Goal: Task Accomplishment & Management: Use online tool/utility

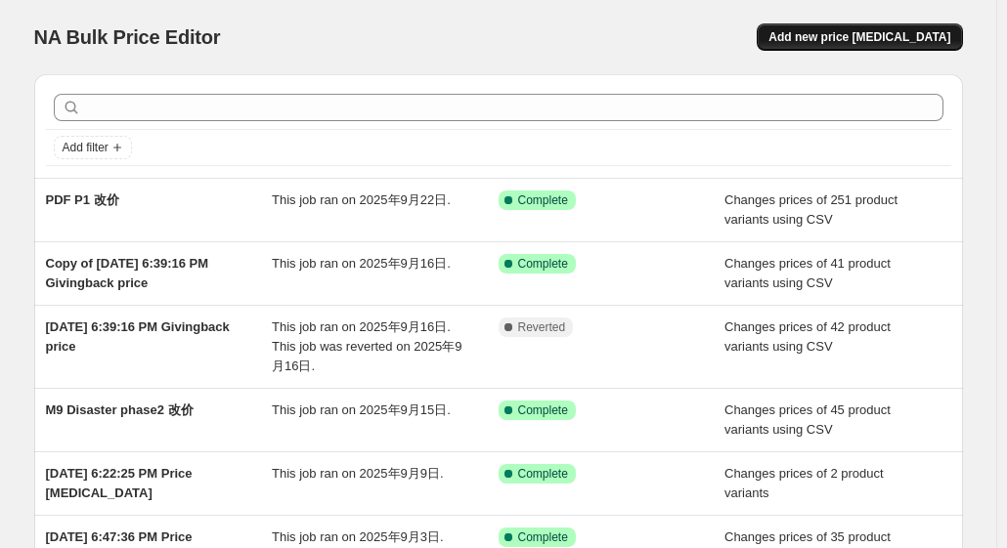
click at [881, 41] on span "Add new price [MEDICAL_DATA]" at bounding box center [859, 37] width 182 height 16
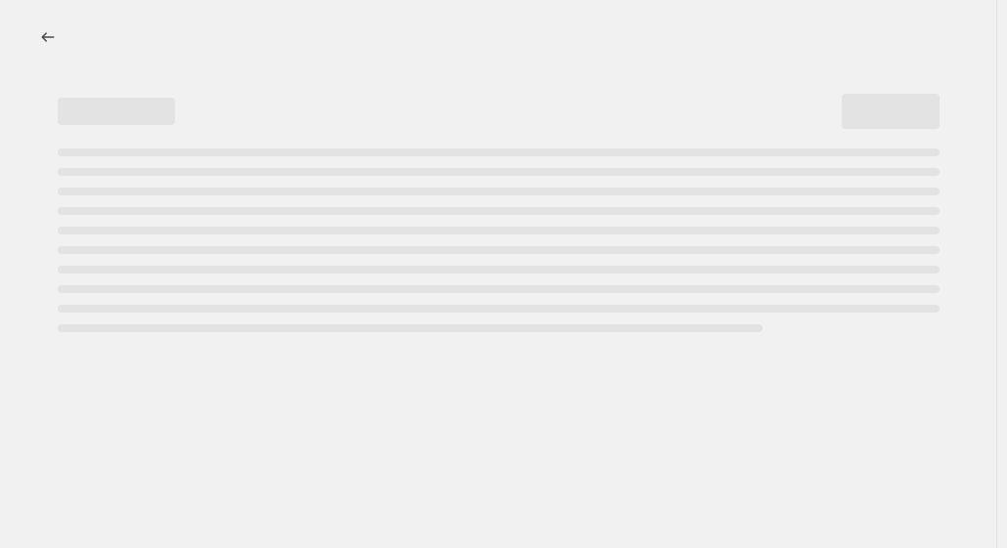
select select "percentage"
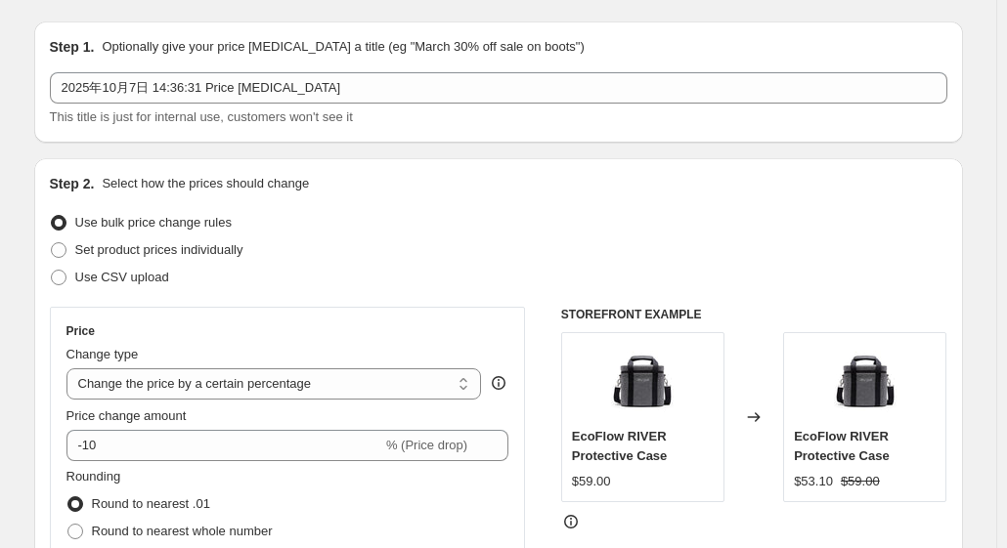
scroll to position [98, 0]
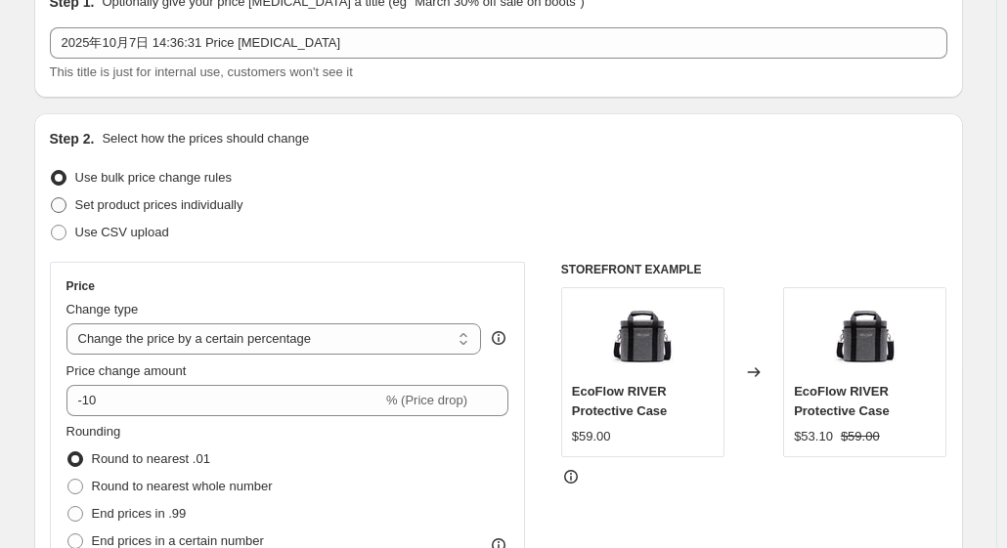
click at [179, 215] on label "Set product prices individually" at bounding box center [147, 205] width 194 height 27
click at [52, 198] on input "Set product prices individually" at bounding box center [51, 197] width 1 height 1
radio input "true"
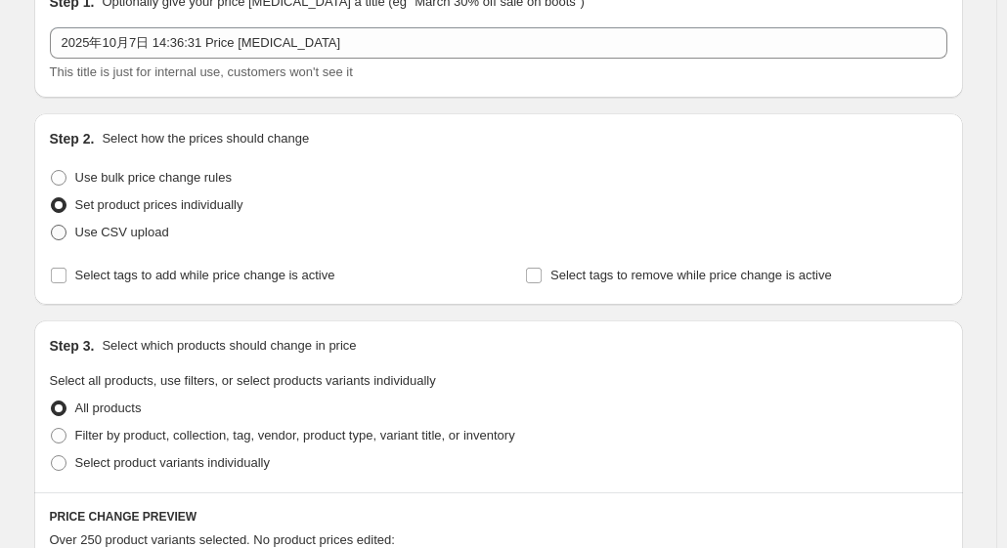
click at [160, 234] on span "Use CSV upload" at bounding box center [122, 232] width 94 height 15
click at [52, 226] on input "Use CSV upload" at bounding box center [51, 225] width 1 height 1
radio input "true"
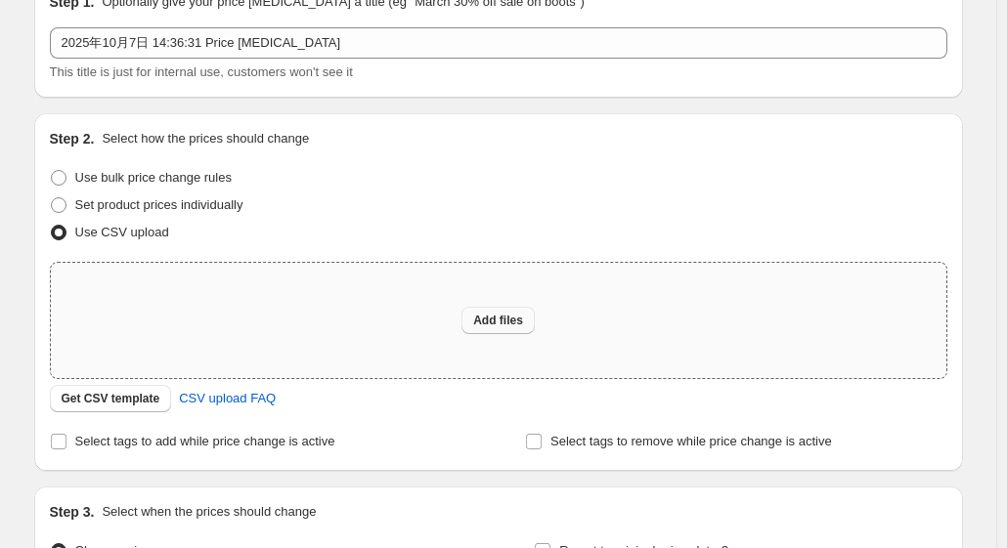
click at [514, 327] on span "Add files" at bounding box center [498, 321] width 50 height 16
click at [134, 404] on span "Get CSV template" at bounding box center [111, 399] width 99 height 16
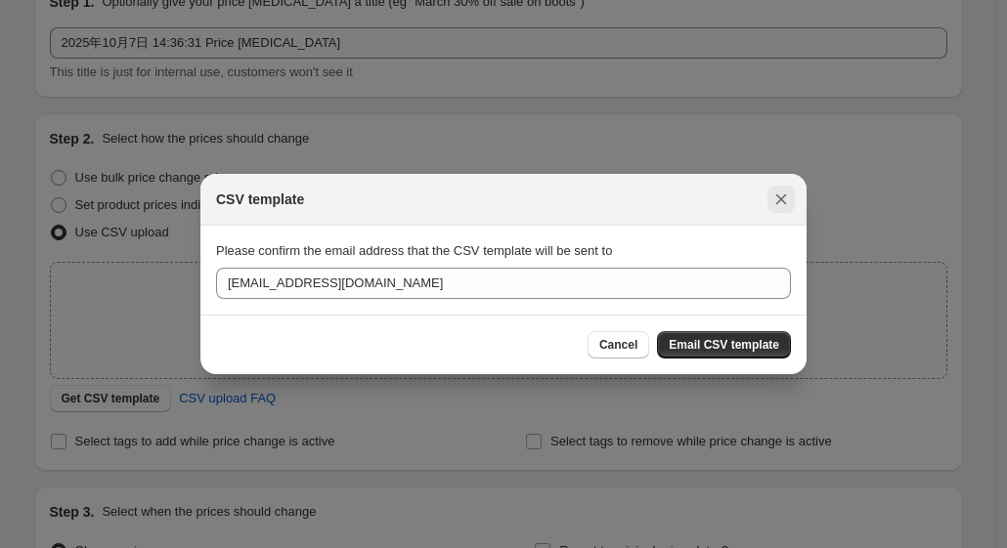
click at [788, 206] on icon "Close" at bounding box center [781, 200] width 20 height 20
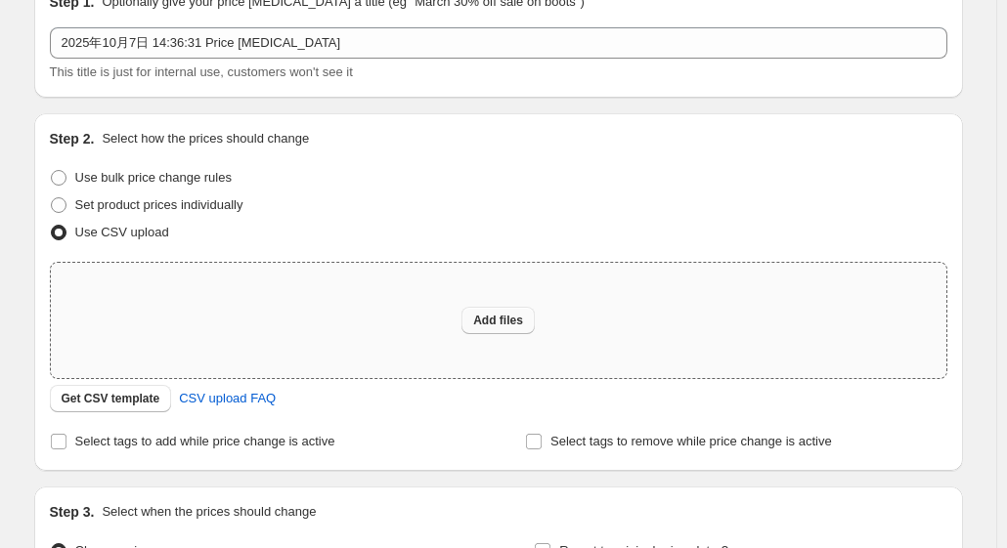
click at [484, 310] on button "Add files" at bounding box center [497, 320] width 73 height 27
type input "C:\fakepath\P2 改价.csv"
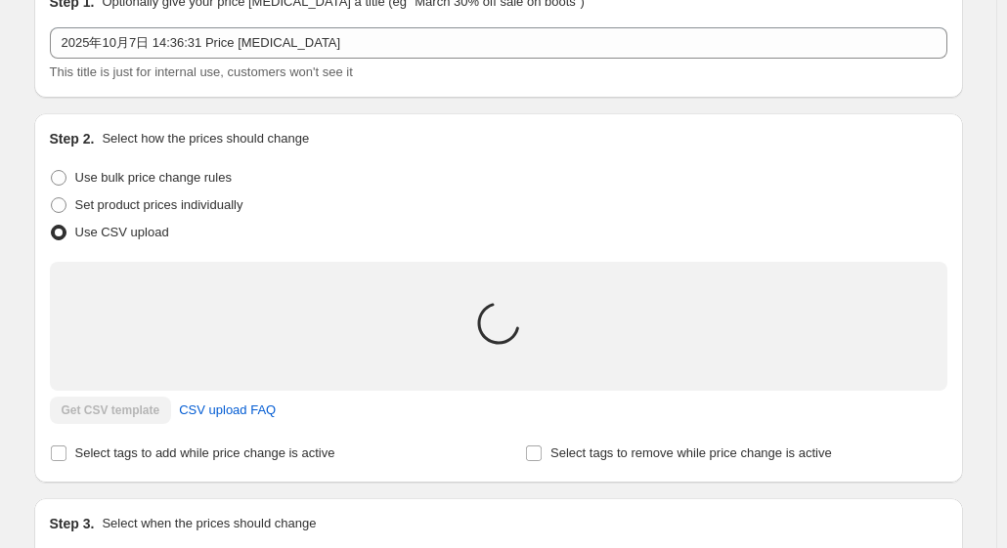
scroll to position [0, 0]
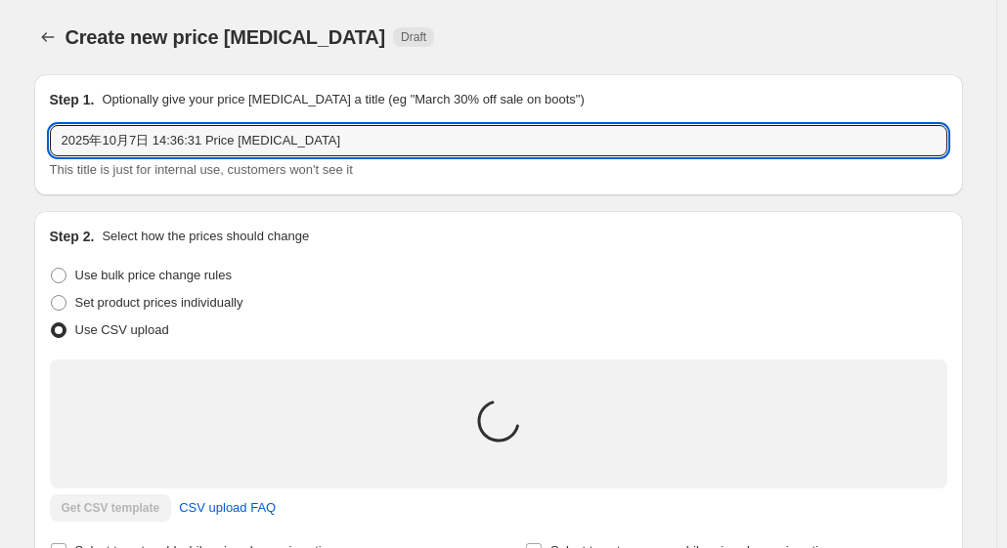
drag, startPoint x: 362, startPoint y: 144, endPoint x: 26, endPoint y: 148, distance: 335.3
click at [26, 148] on div "Step 1. Optionally give your price change job a title (eg "March 30% off sale o…" at bounding box center [491, 412] width 944 height 706
click at [82, 146] on input "P2改价" at bounding box center [498, 140] width 897 height 31
type input "P2 改价"
drag, startPoint x: 171, startPoint y: 87, endPoint x: 158, endPoint y: 89, distance: 12.9
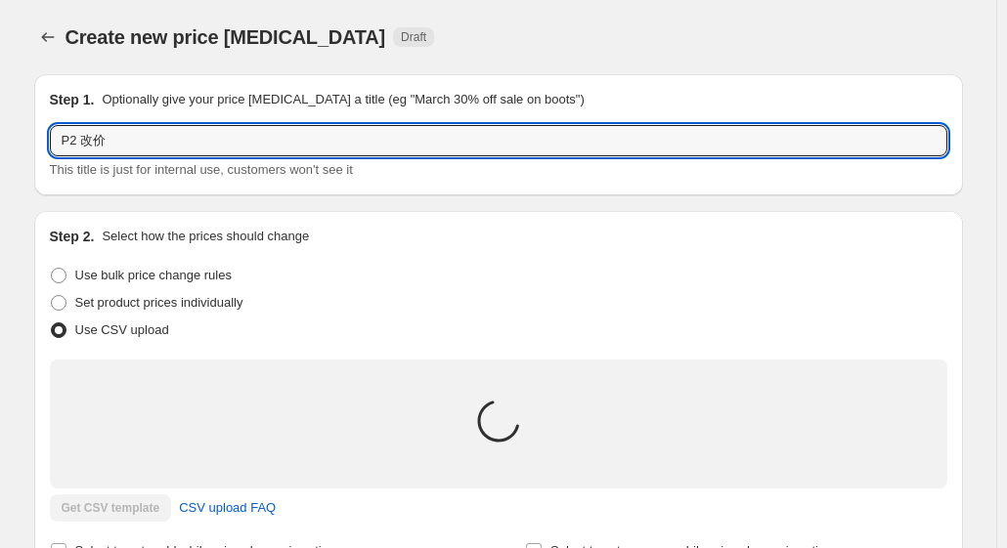
click at [168, 87] on div "Step 1. Optionally give your price change job a title (eg "March 30% off sale o…" at bounding box center [498, 134] width 929 height 121
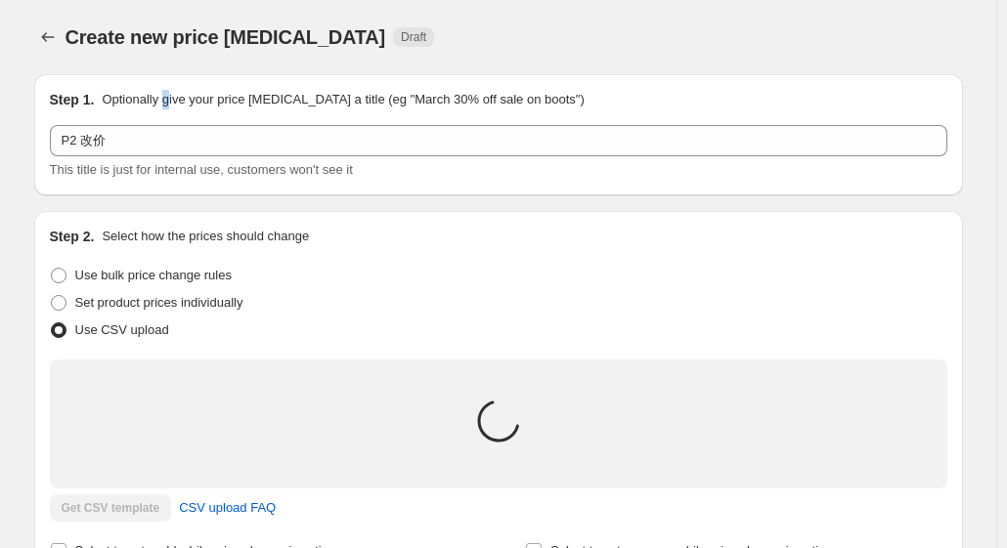
scroll to position [333, 0]
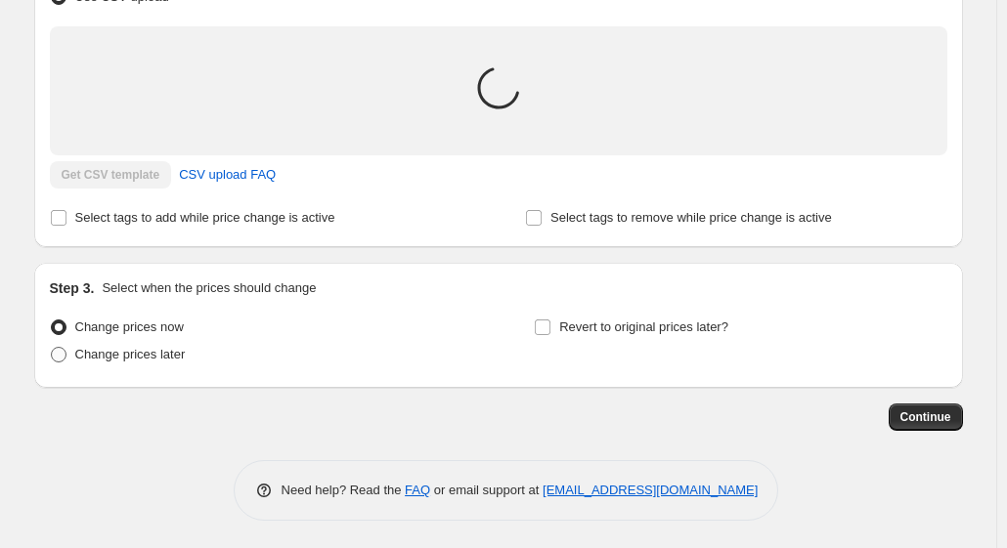
click at [161, 359] on span "Change prices later" at bounding box center [130, 354] width 110 height 15
click at [52, 348] on input "Change prices later" at bounding box center [51, 347] width 1 height 1
radio input "true"
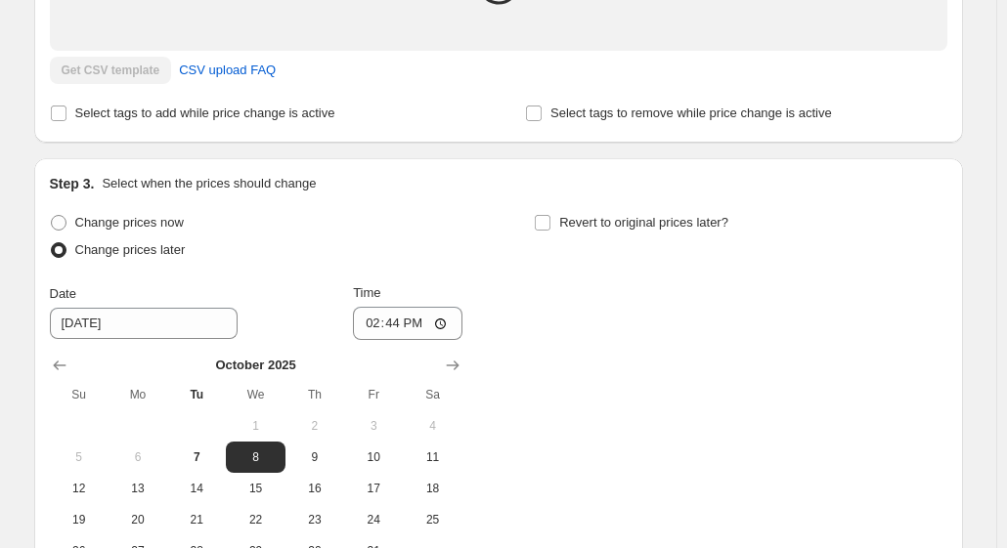
scroll to position [627, 0]
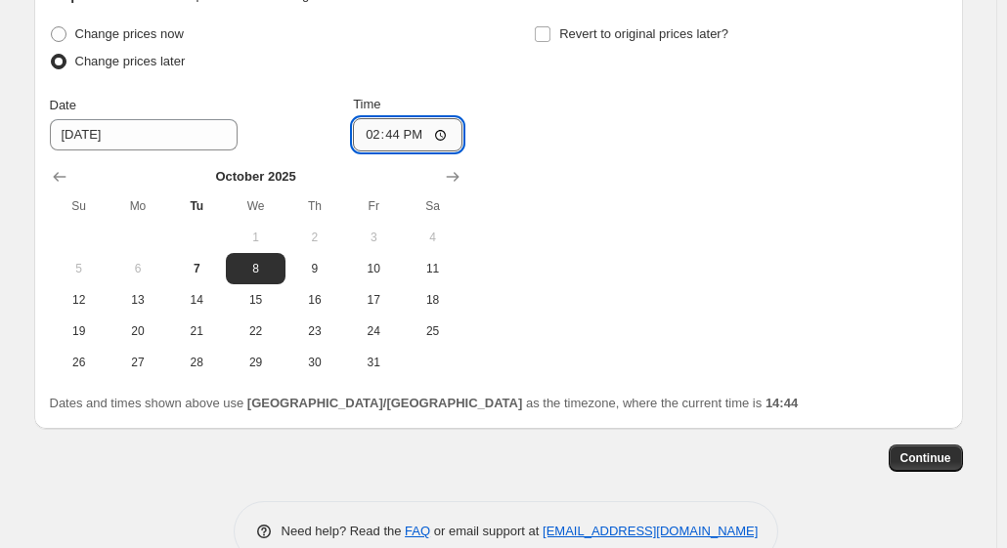
click at [420, 140] on input "14:44" at bounding box center [407, 134] width 109 height 33
click at [418, 134] on input "14:44" at bounding box center [407, 134] width 109 height 33
click at [446, 138] on input "14:44" at bounding box center [407, 134] width 109 height 33
type input "14:50"
click at [742, 308] on div "Change prices now Change prices later Date 10/8/2025 Time 14:50 October 2025 Su…" at bounding box center [498, 200] width 897 height 358
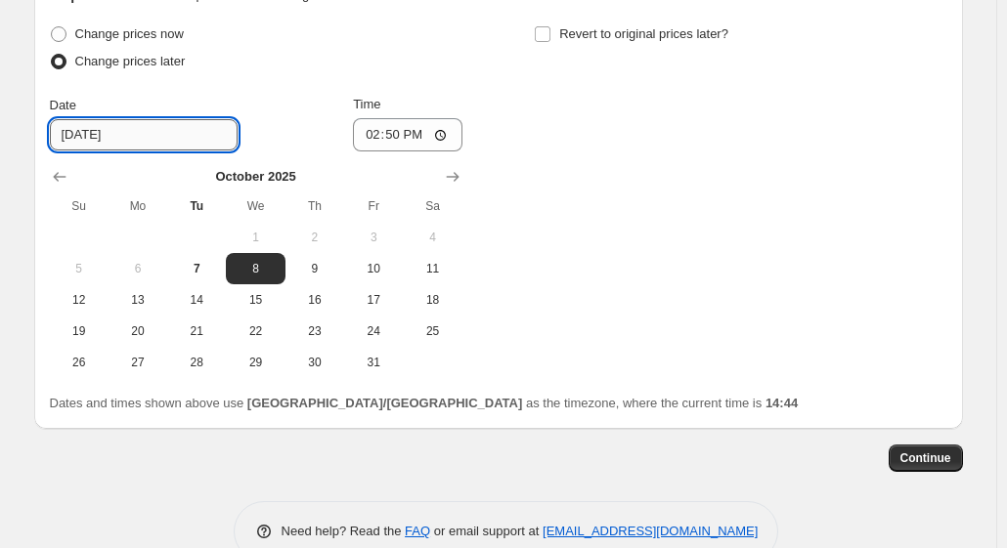
click at [90, 123] on input "10/8/2025" at bounding box center [144, 134] width 188 height 31
click at [89, 140] on input "10/8/2025" at bounding box center [144, 134] width 188 height 31
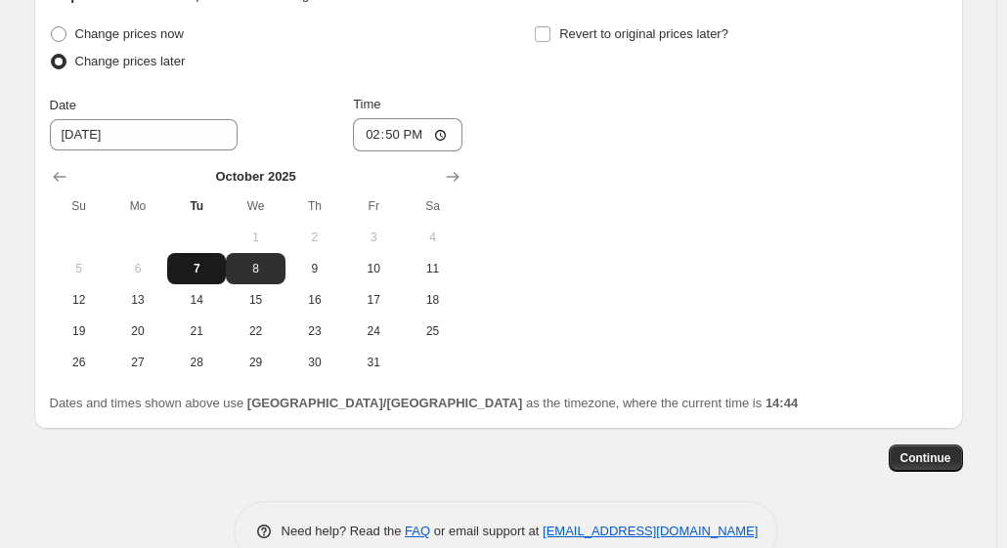
click at [205, 265] on span "7" at bounding box center [196, 269] width 43 height 16
type input "10/7/2025"
click at [800, 334] on div "Change prices now Change prices later Date 10/7/2025 Time 14:50 October 2025 Su…" at bounding box center [498, 200] width 897 height 358
click at [946, 460] on span "Continue" at bounding box center [925, 459] width 51 height 16
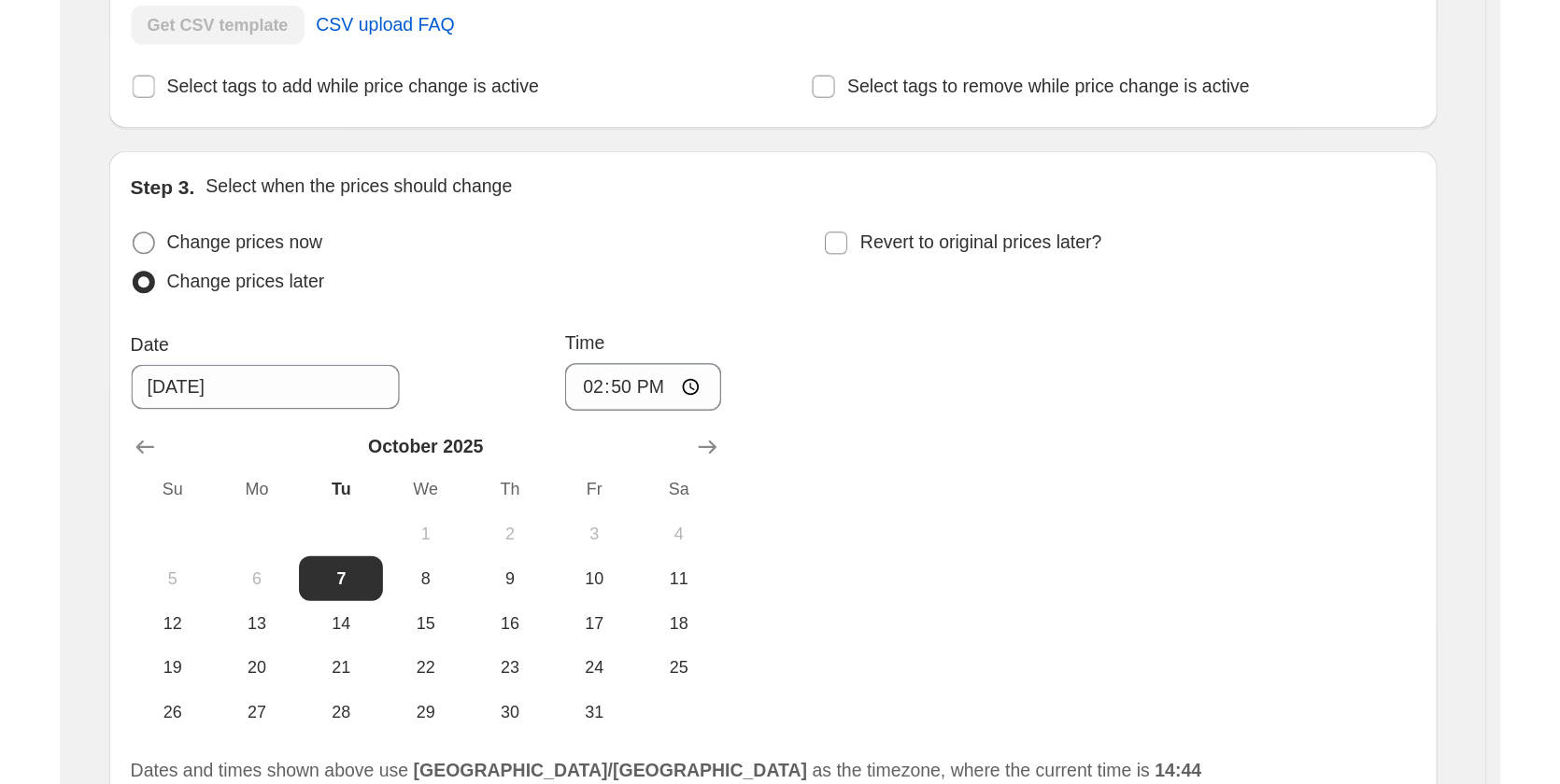
scroll to position [0, 0]
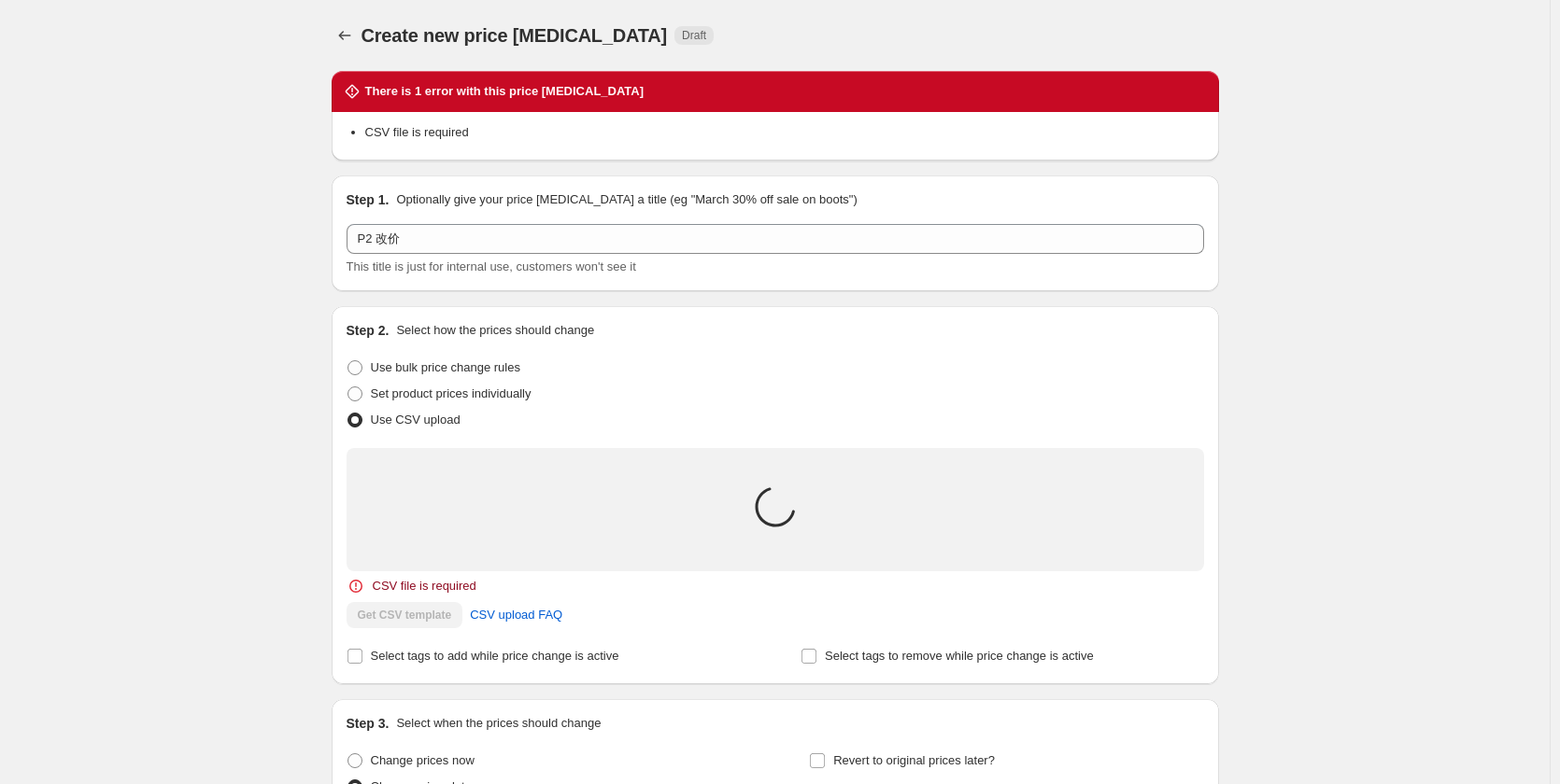
click at [146, 157] on div "Create new price change job. This page is ready Create new price change job Dra…" at bounding box center [775, 646] width 1549 height 1293
click at [281, 490] on div "Create new price change job. This page is ready Create new price change job Dra…" at bounding box center [775, 646] width 1549 height 1293
click at [455, 139] on li "CSV file is required" at bounding box center [784, 133] width 839 height 19
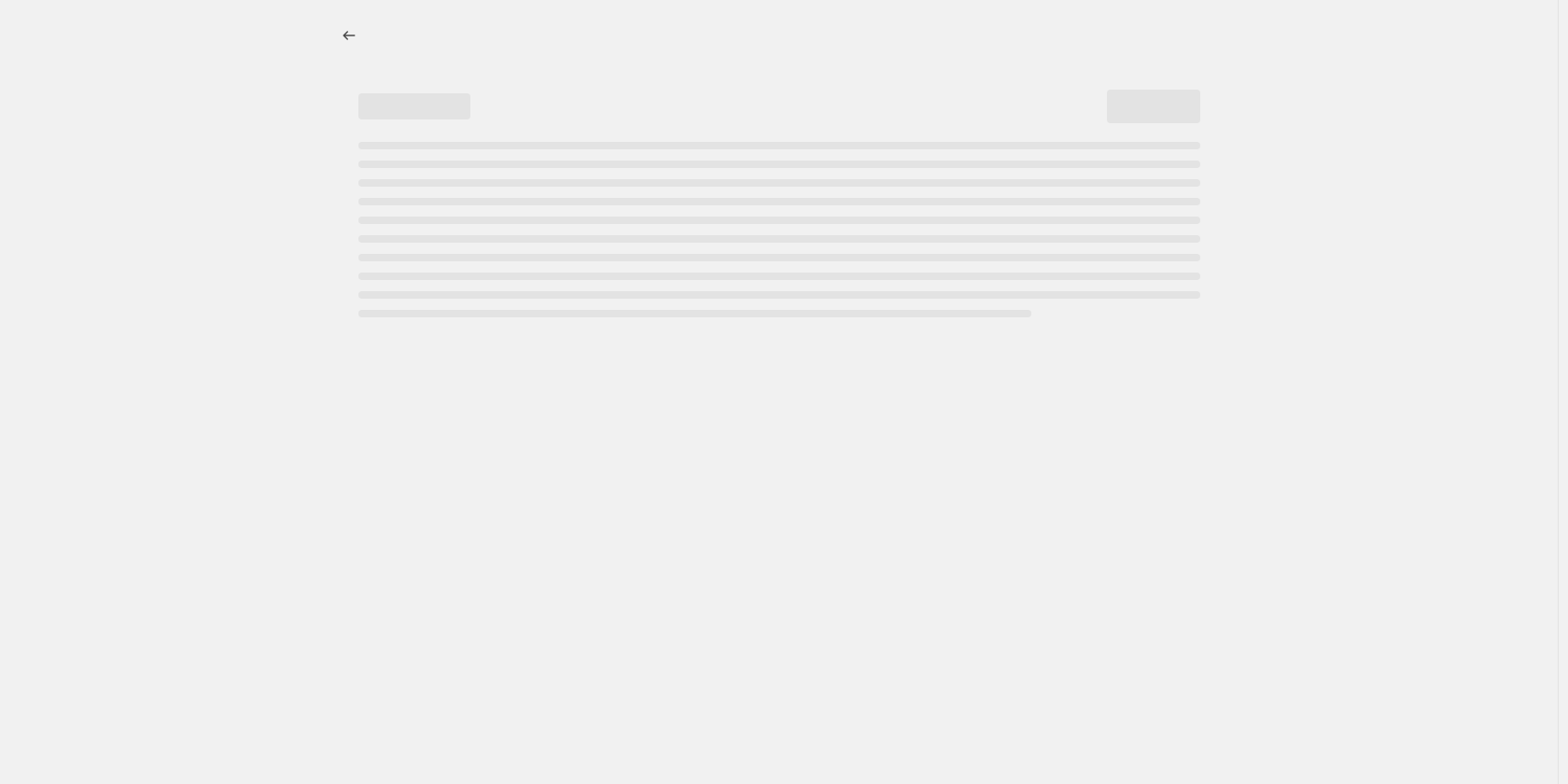
select select "percentage"
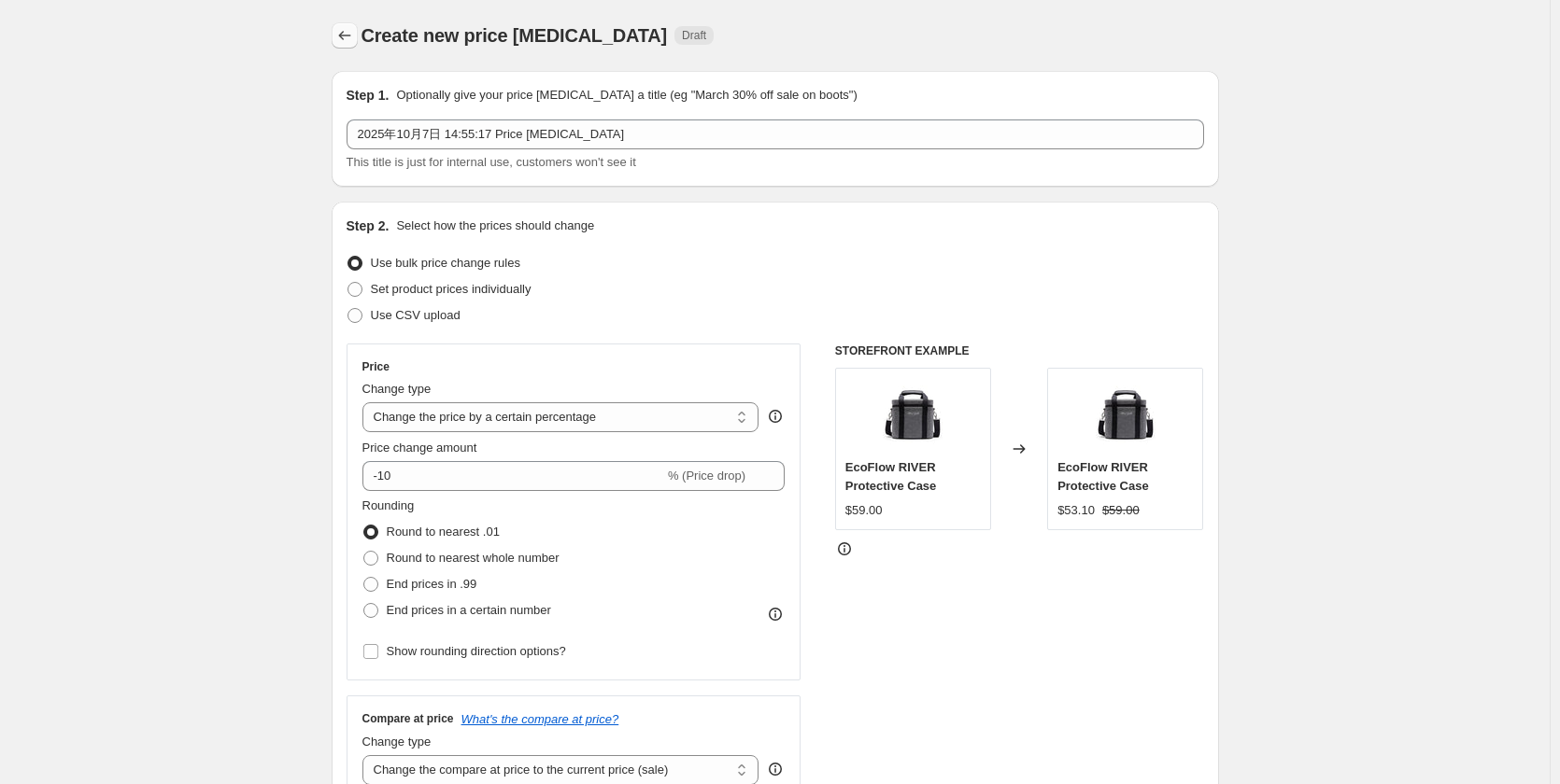
click at [350, 34] on icon "Price change jobs" at bounding box center [345, 35] width 19 height 19
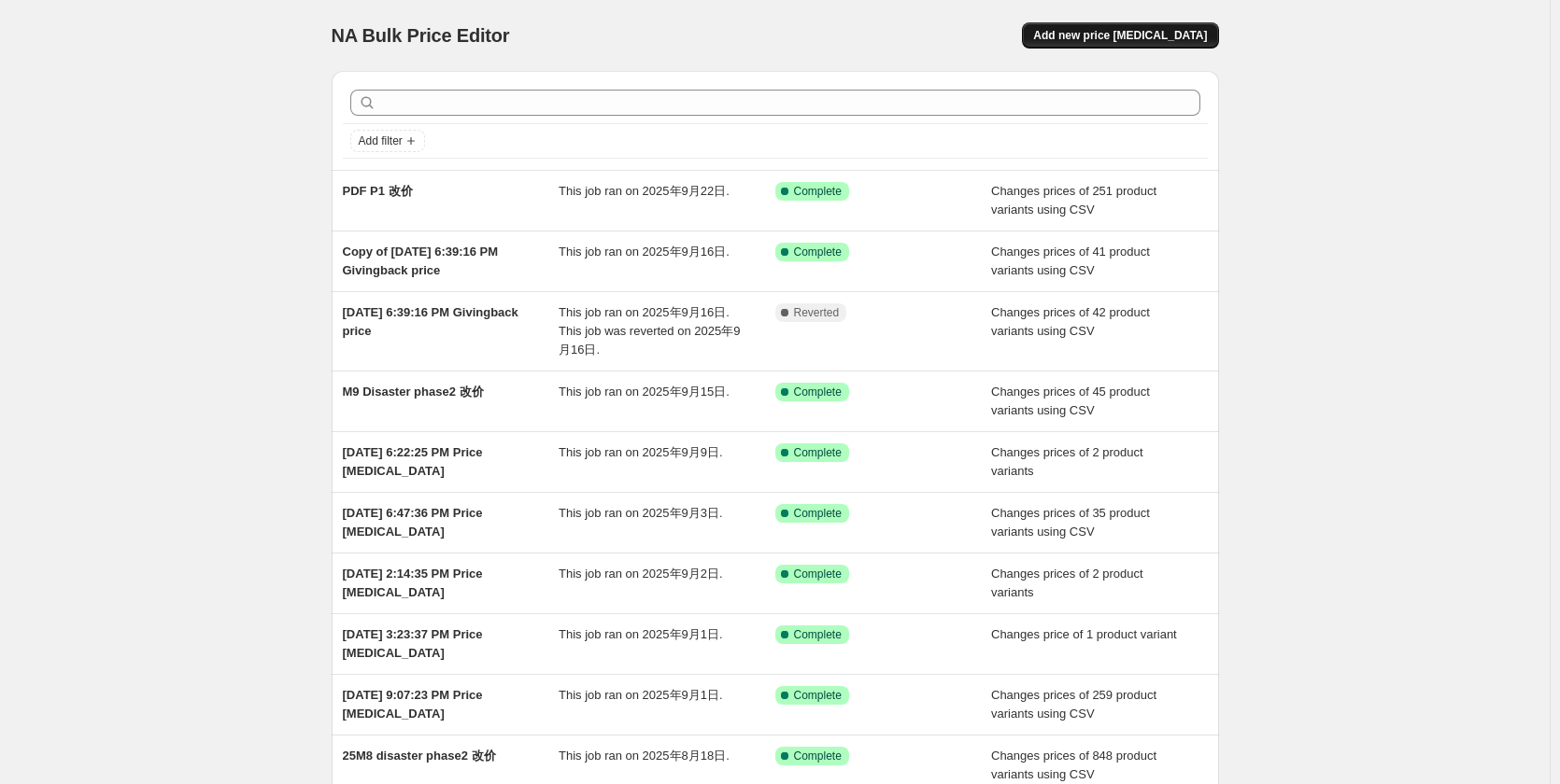
click at [1105, 33] on span "Add new price [MEDICAL_DATA]" at bounding box center [1120, 35] width 174 height 15
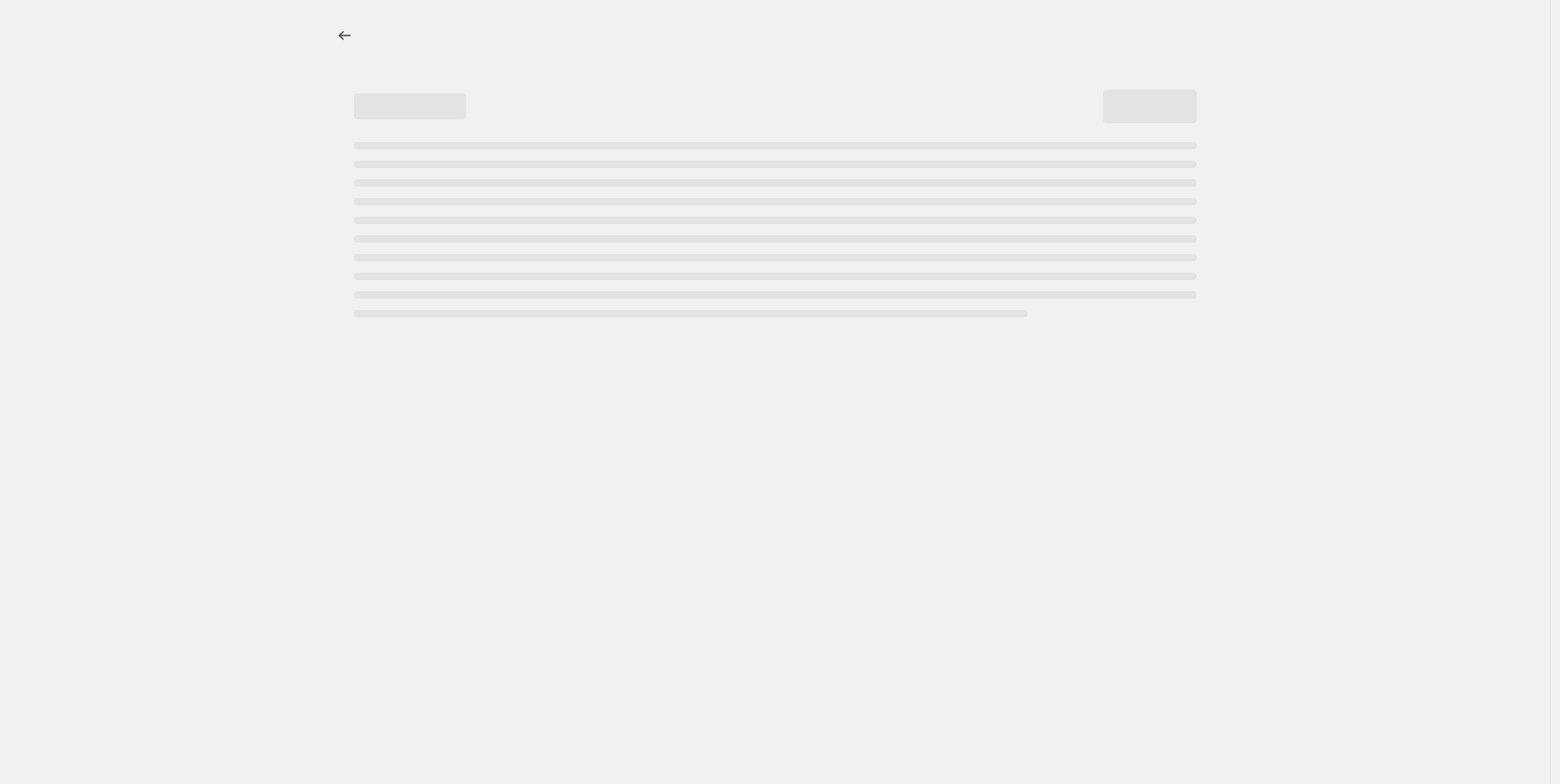
select select "percentage"
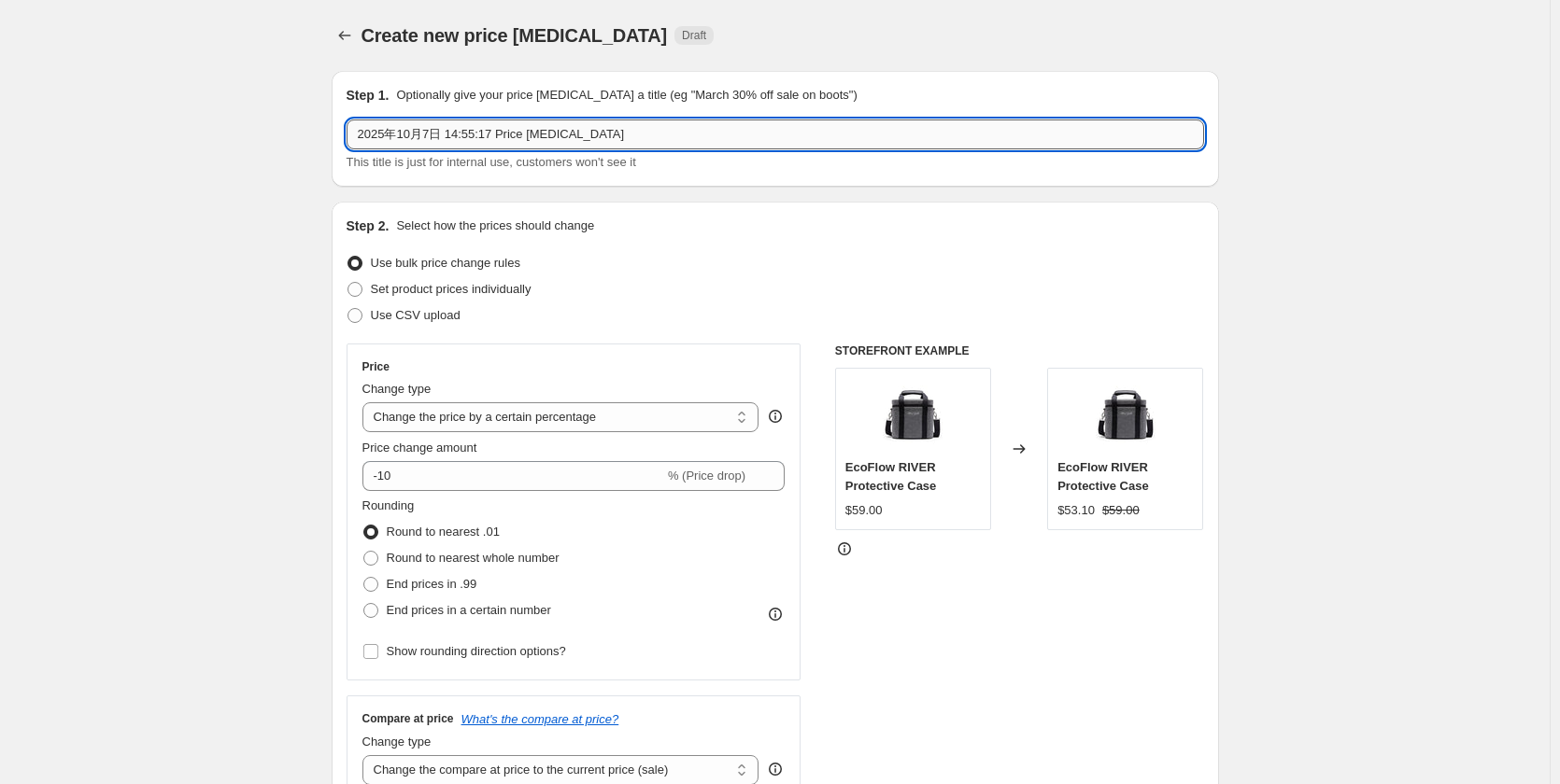
click at [657, 125] on input "2025年10月7日 14:55:17 Price [MEDICAL_DATA]" at bounding box center [775, 134] width 857 height 30
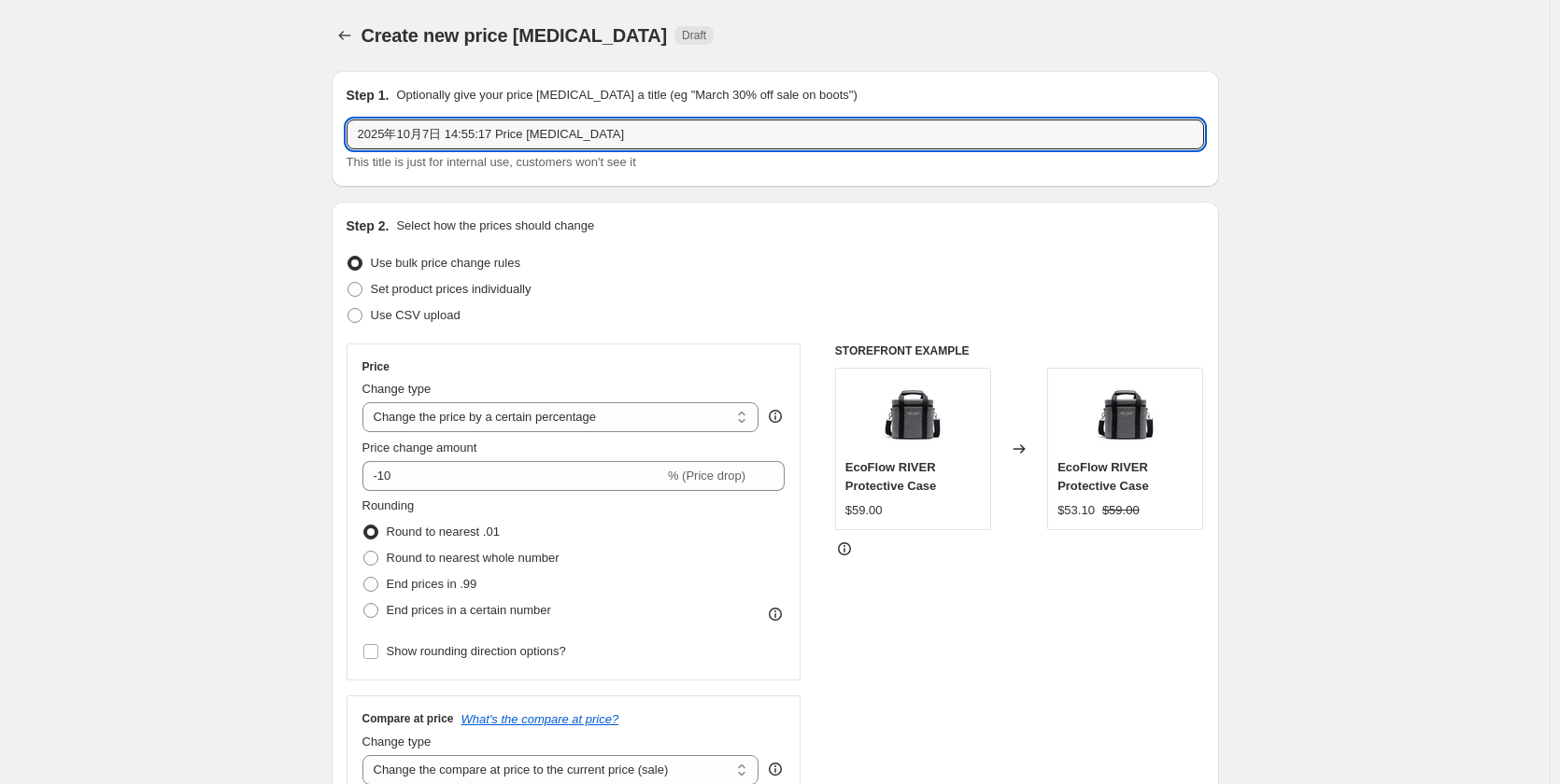
drag, startPoint x: 676, startPoint y: 131, endPoint x: 232, endPoint y: 141, distance: 444.1
click at [353, 43] on icon "Price change jobs" at bounding box center [345, 35] width 19 height 19
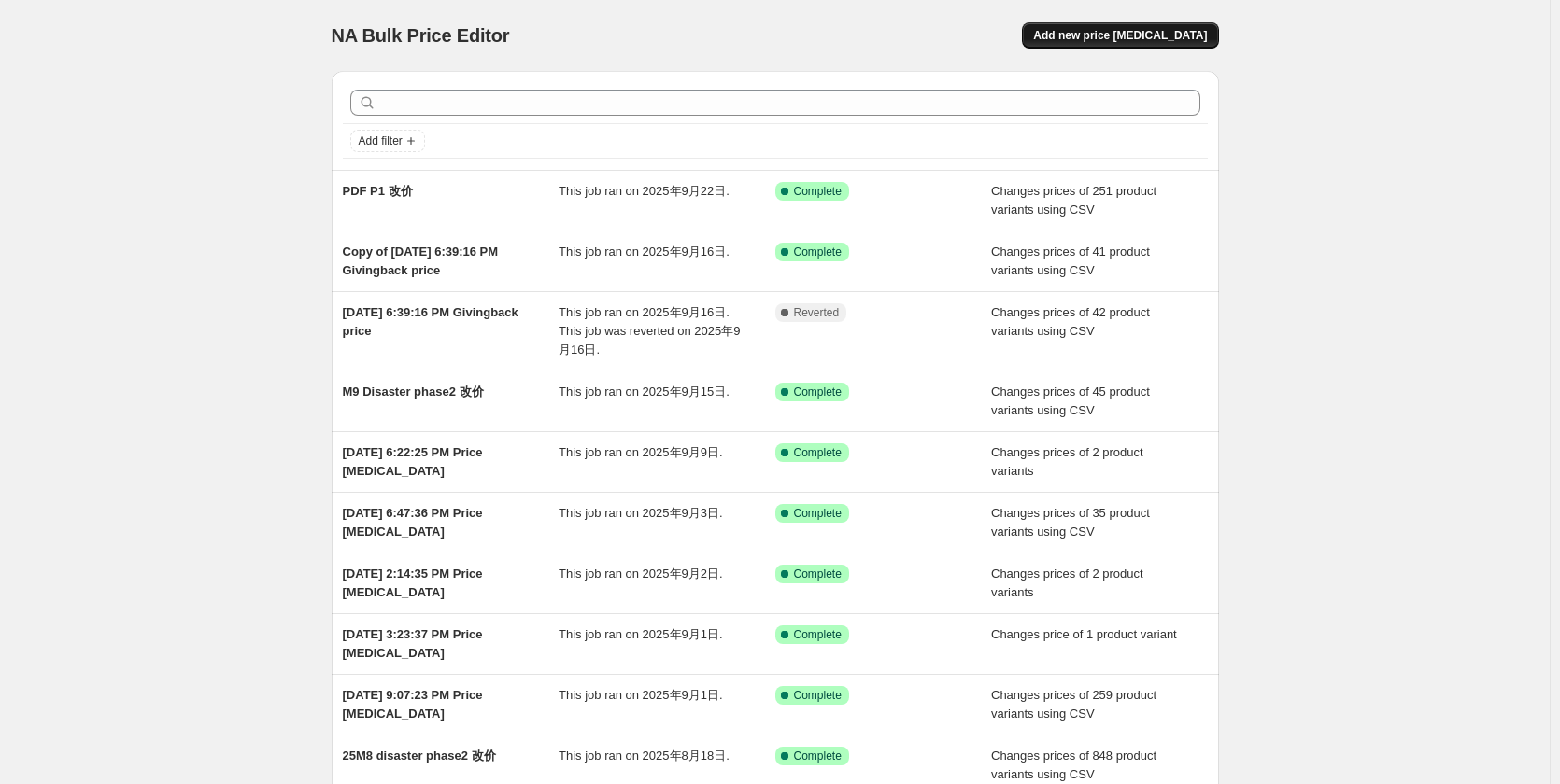
click at [1150, 27] on button "Add new price [MEDICAL_DATA]" at bounding box center [1119, 34] width 196 height 26
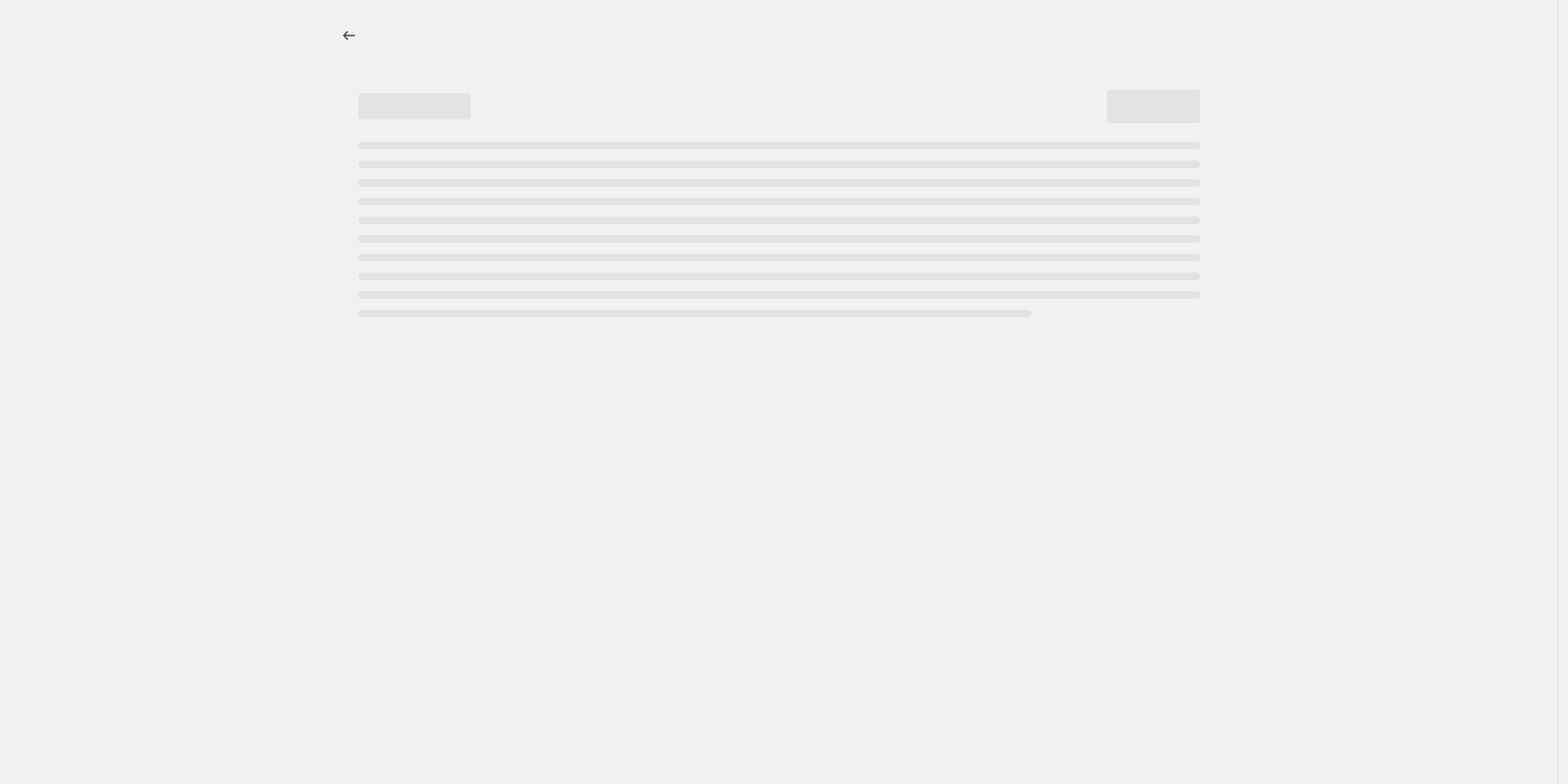
select select "percentage"
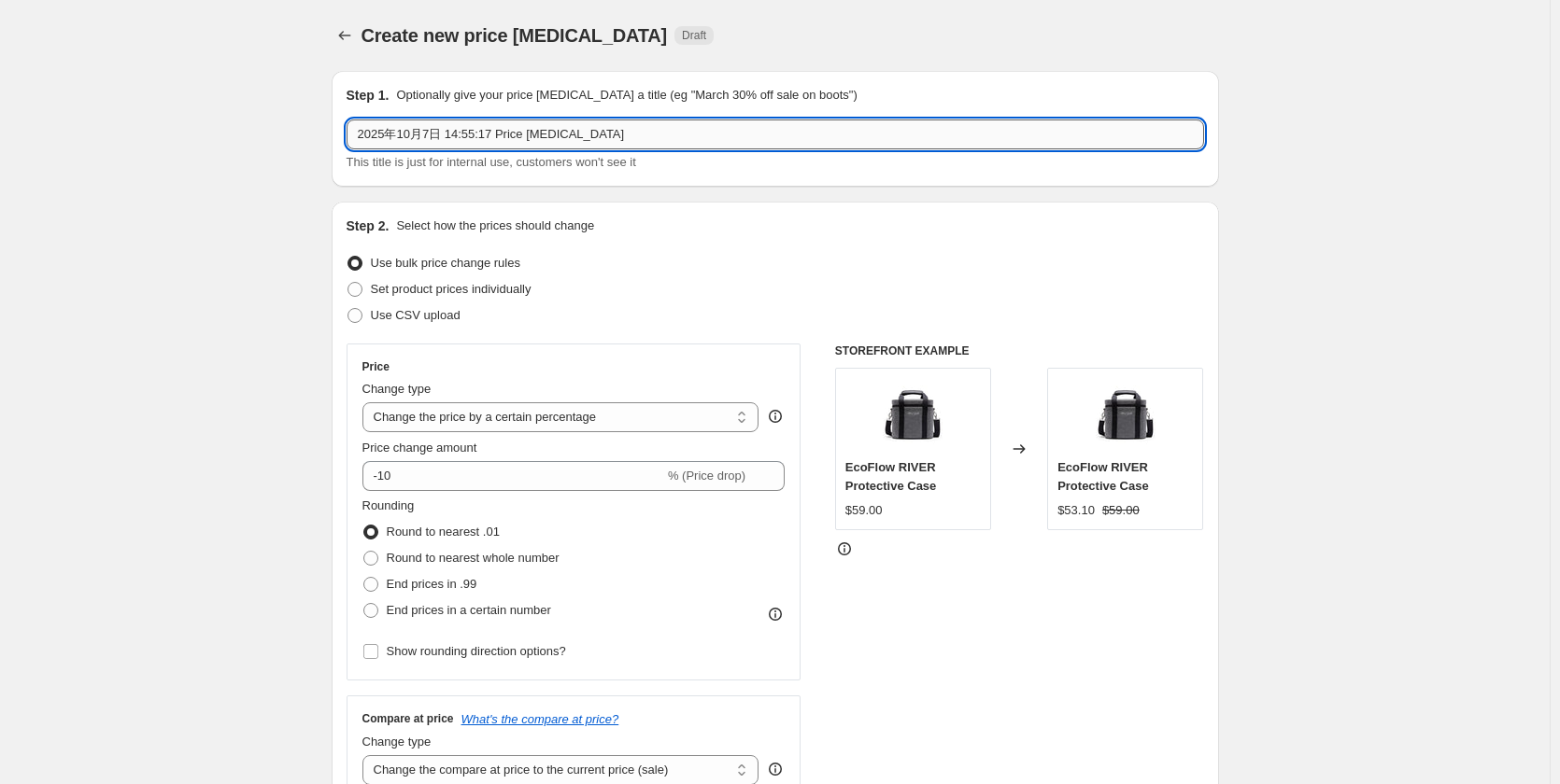
drag, startPoint x: 614, startPoint y: 138, endPoint x: 400, endPoint y: 127, distance: 214.3
click at [400, 127] on input "2025年10月7日 14:55:17 Price [MEDICAL_DATA]" at bounding box center [775, 134] width 857 height 30
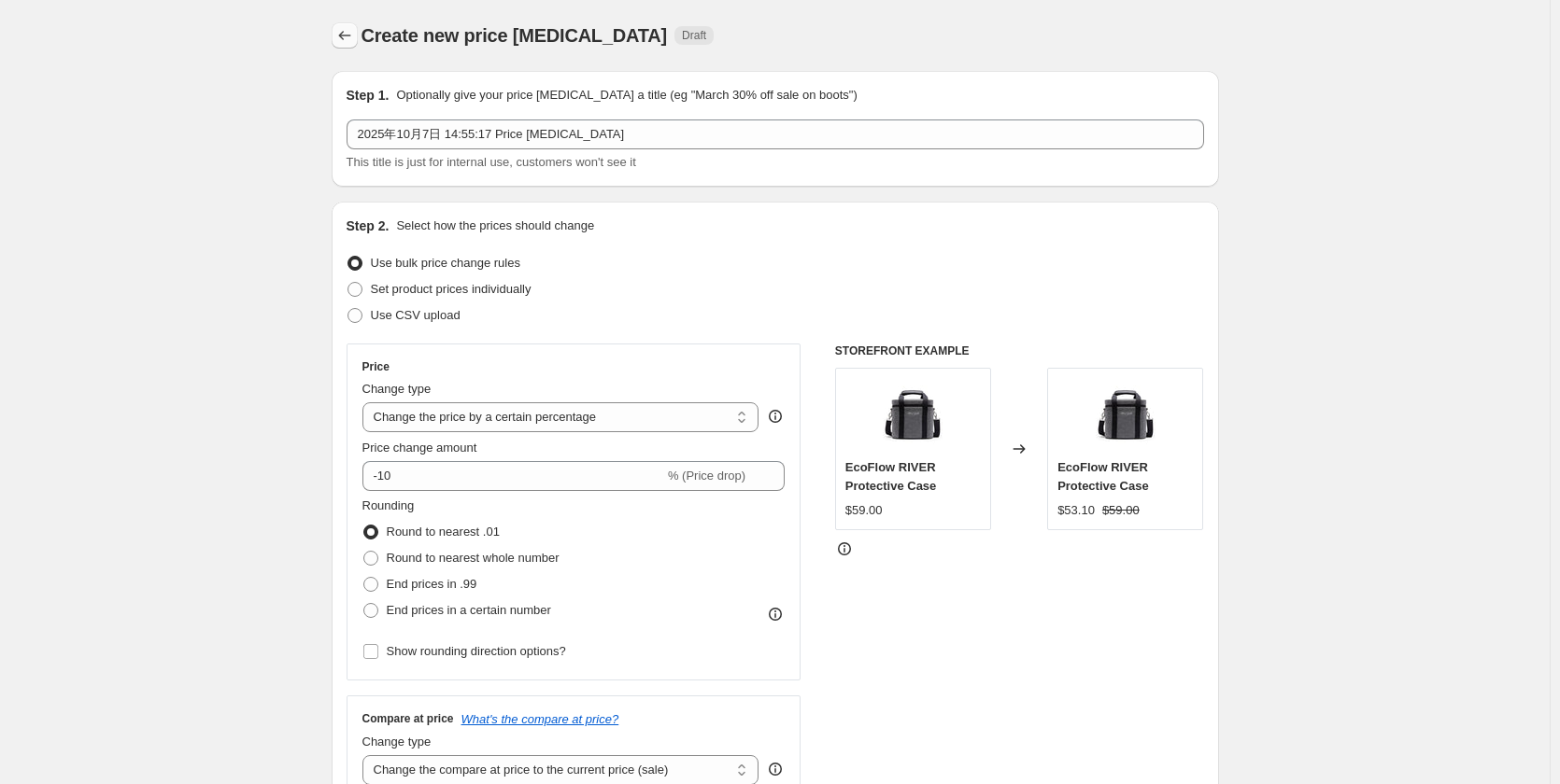
click at [347, 36] on icon "Price change jobs" at bounding box center [345, 35] width 19 height 19
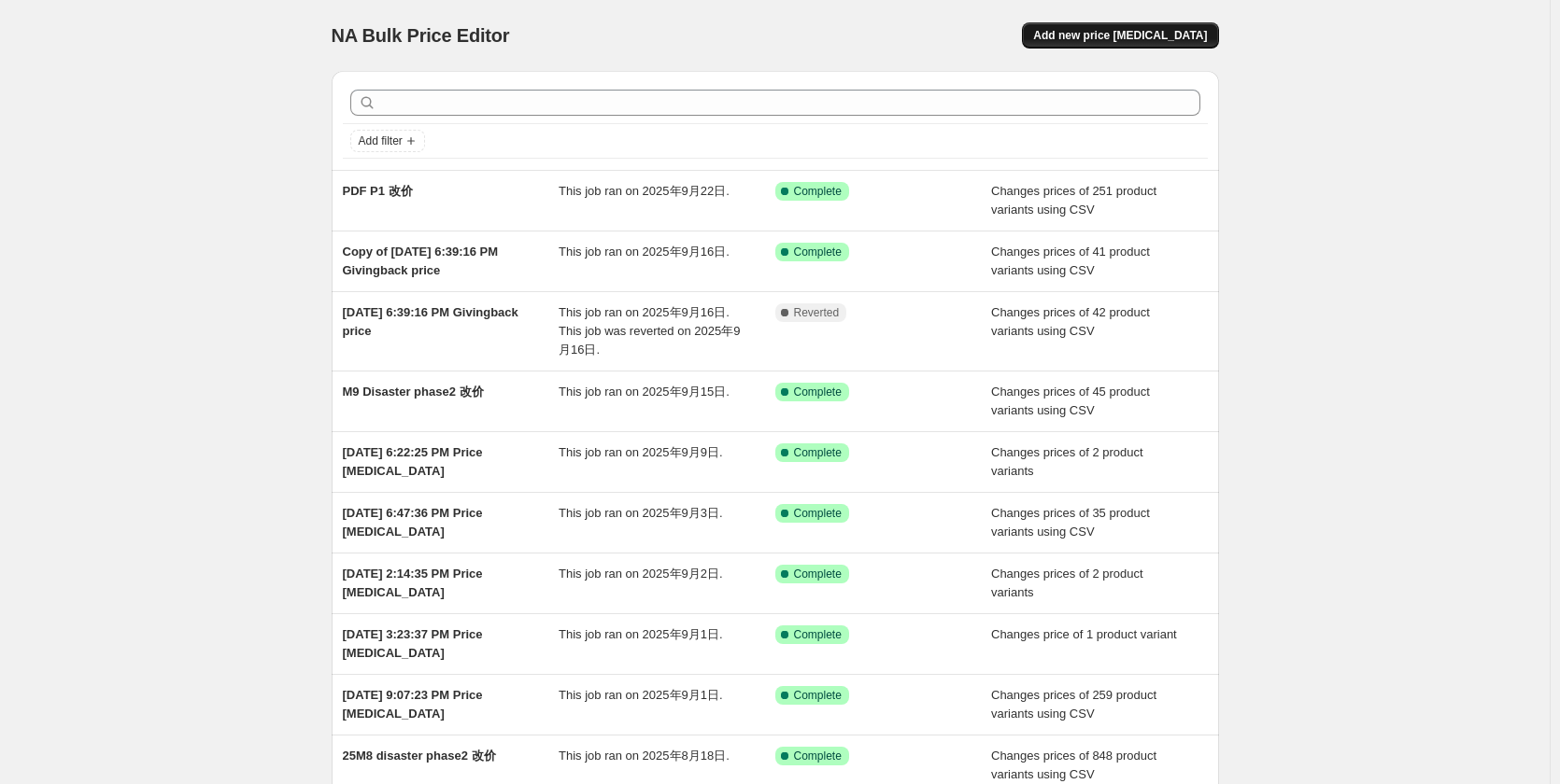
click at [1165, 36] on span "Add new price [MEDICAL_DATA]" at bounding box center [1120, 35] width 174 height 15
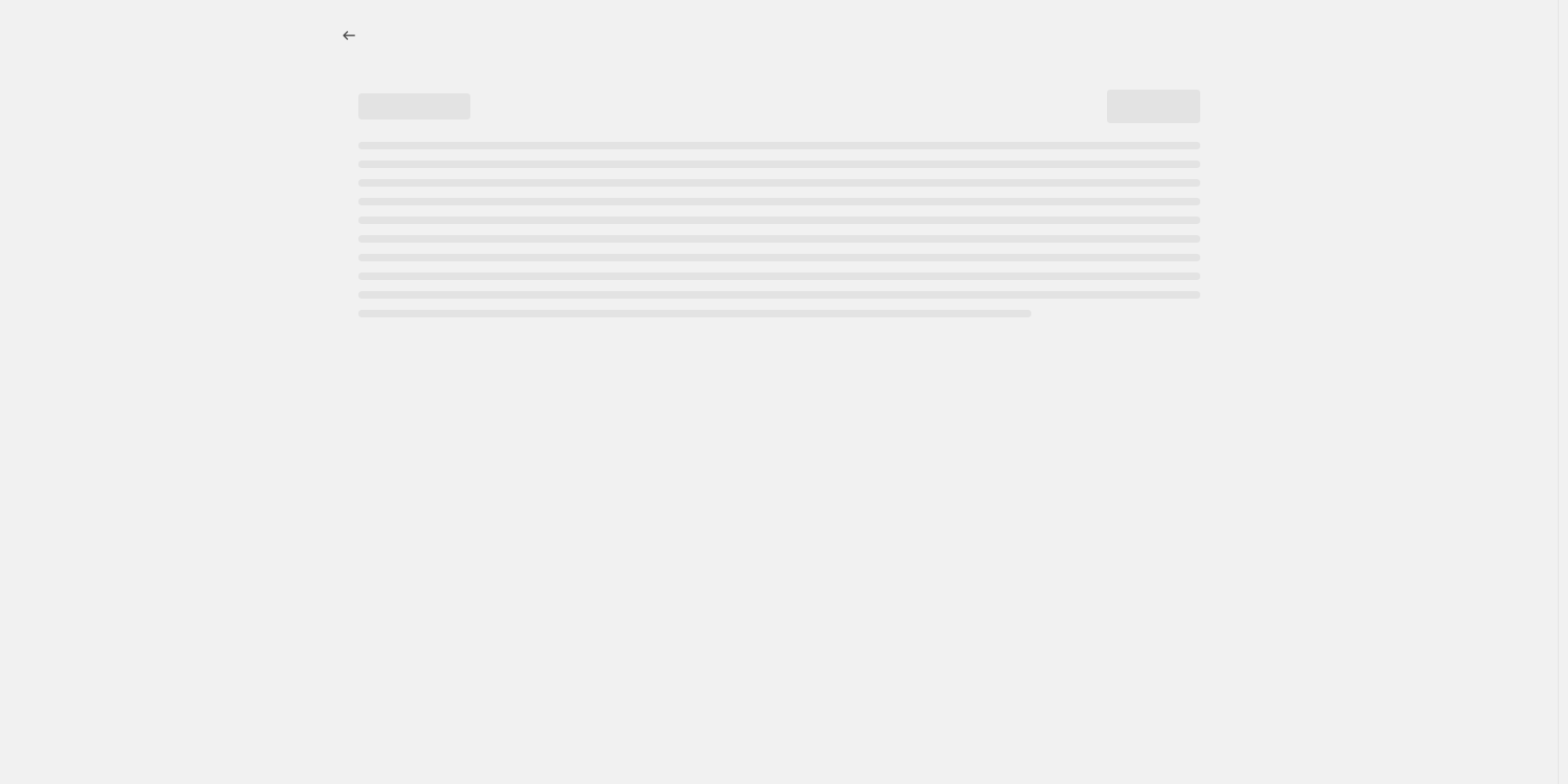
select select "percentage"
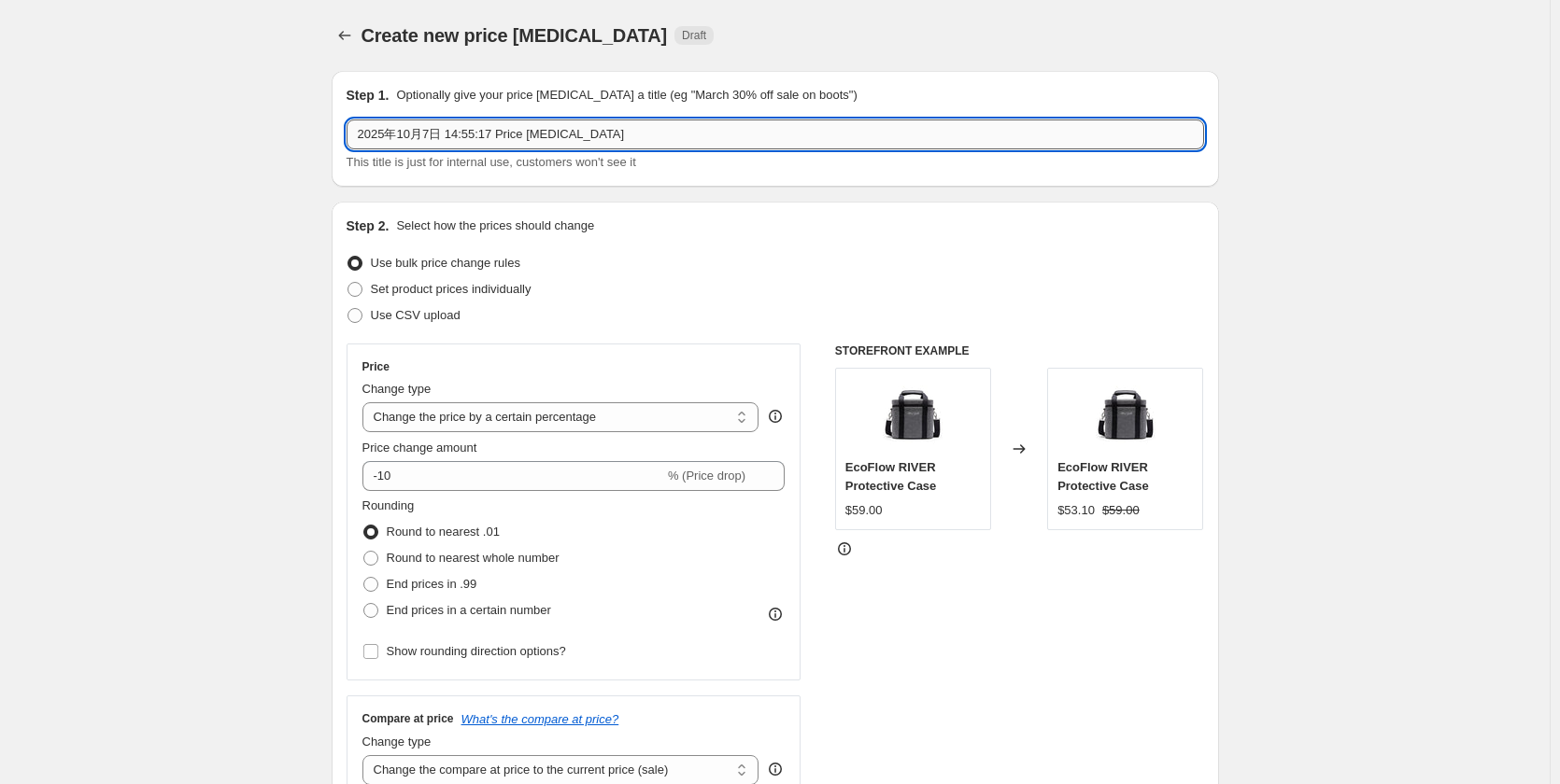
click at [649, 128] on input "2025年10月7日 14:55:17 Price [MEDICAL_DATA]" at bounding box center [775, 134] width 857 height 30
drag, startPoint x: 642, startPoint y: 133, endPoint x: 180, endPoint y: 117, distance: 462.3
type input "PDF P2 改价"
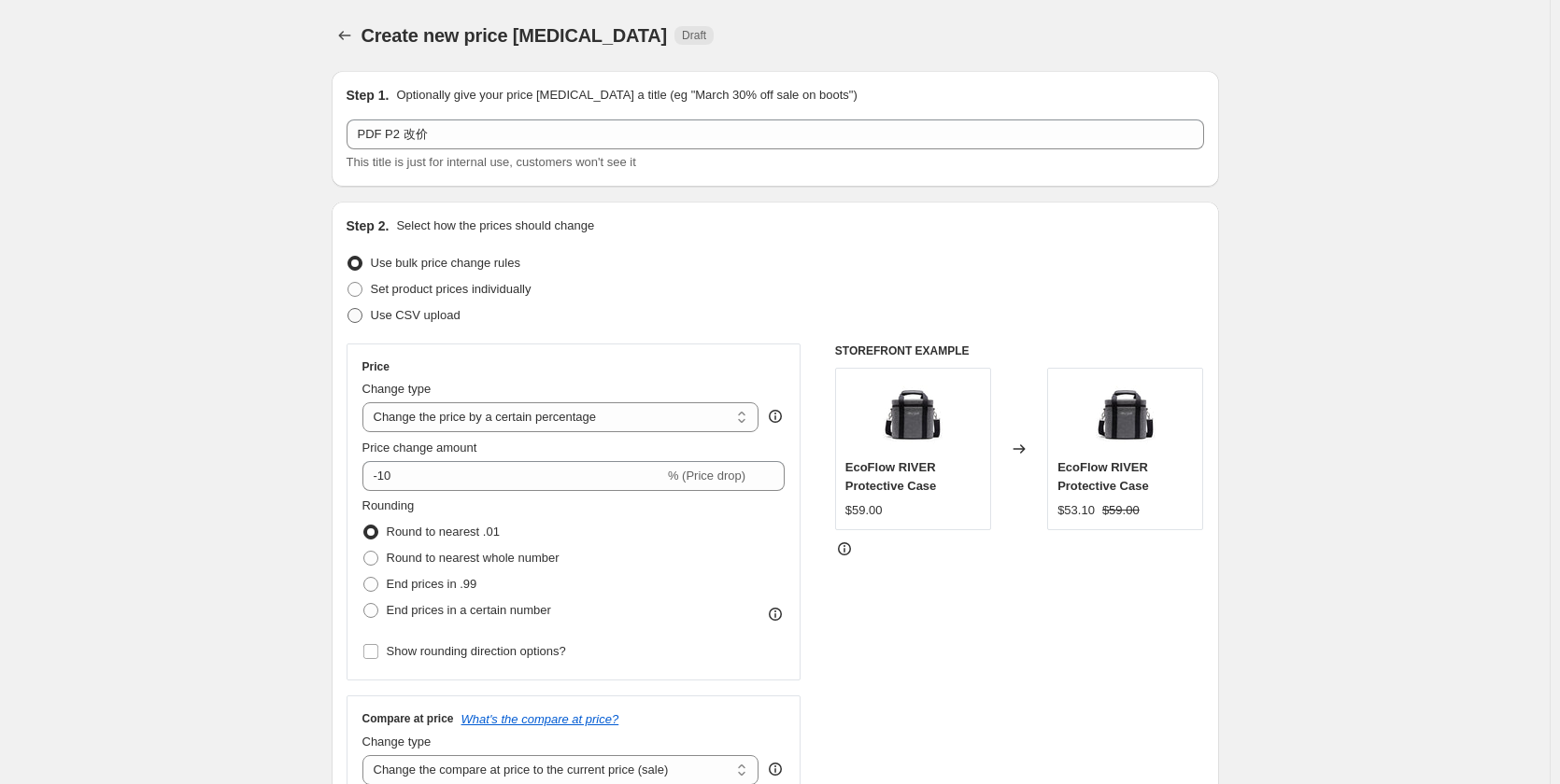
click at [431, 318] on span "Use CSV upload" at bounding box center [416, 315] width 90 height 14
click at [349, 309] on input "Use CSV upload" at bounding box center [348, 308] width 1 height 1
radio input "true"
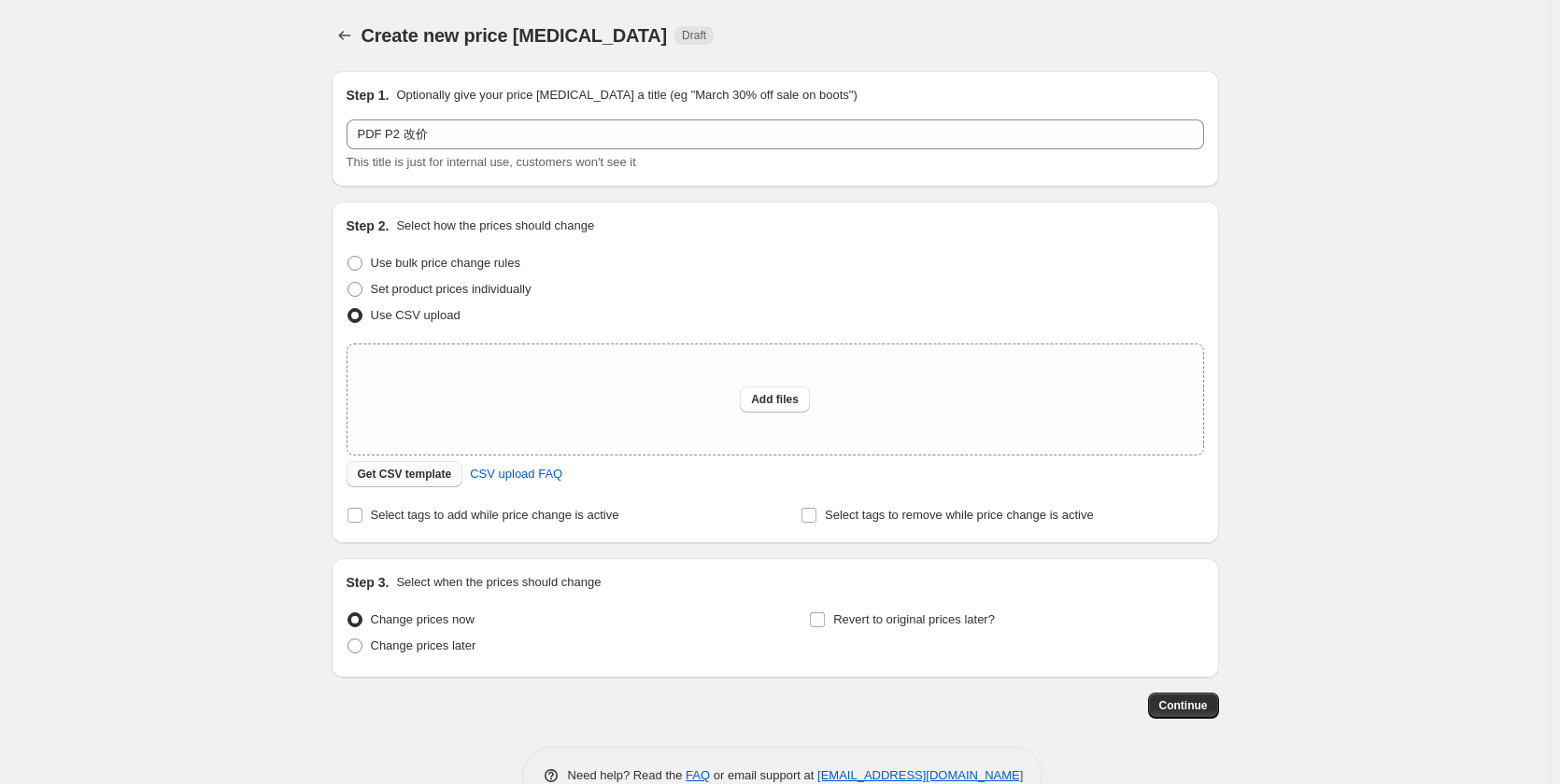
click at [410, 477] on span "Get CSV template" at bounding box center [404, 475] width 95 height 15
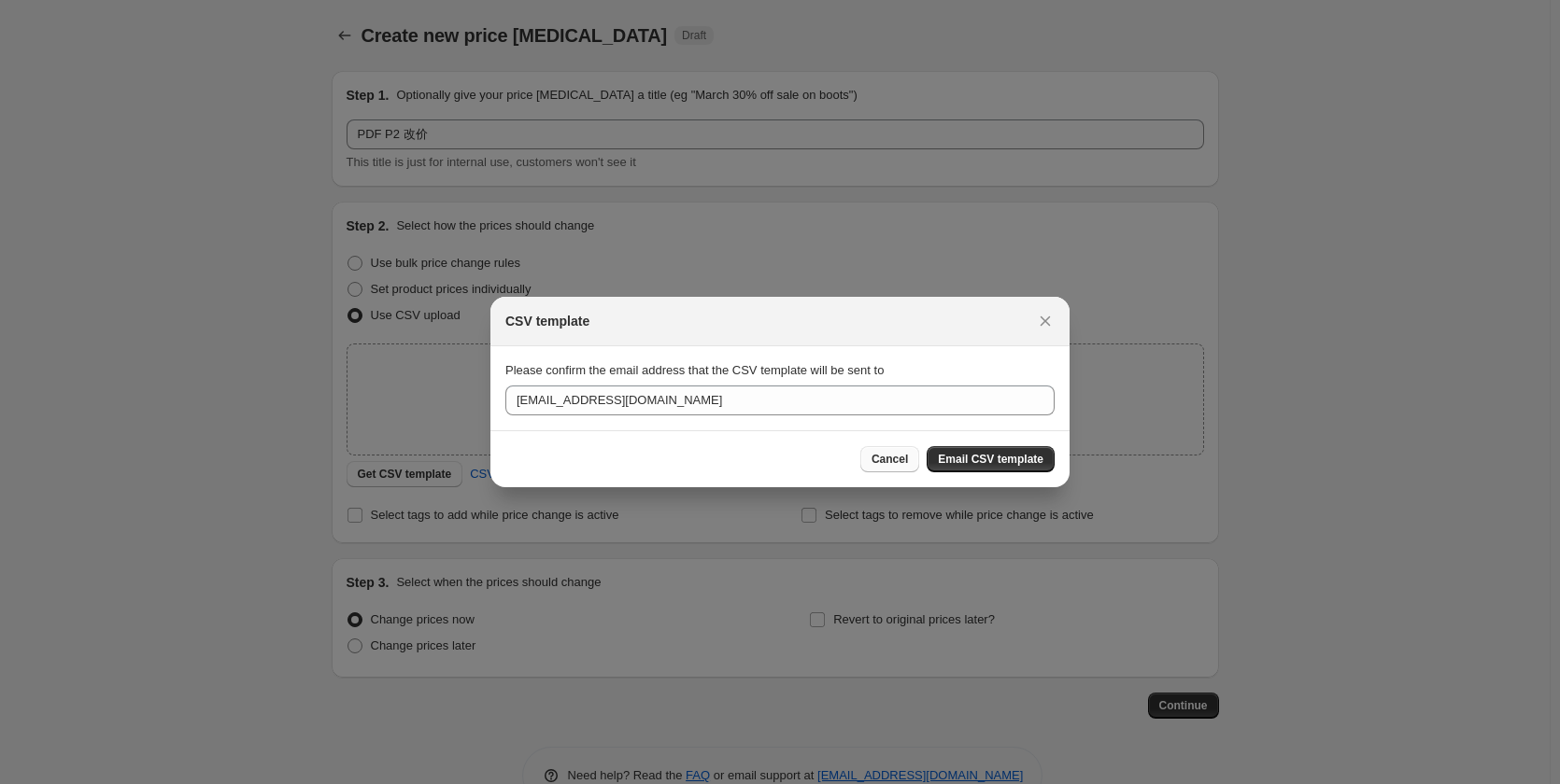
click at [882, 466] on span "Cancel" at bounding box center [889, 459] width 36 height 15
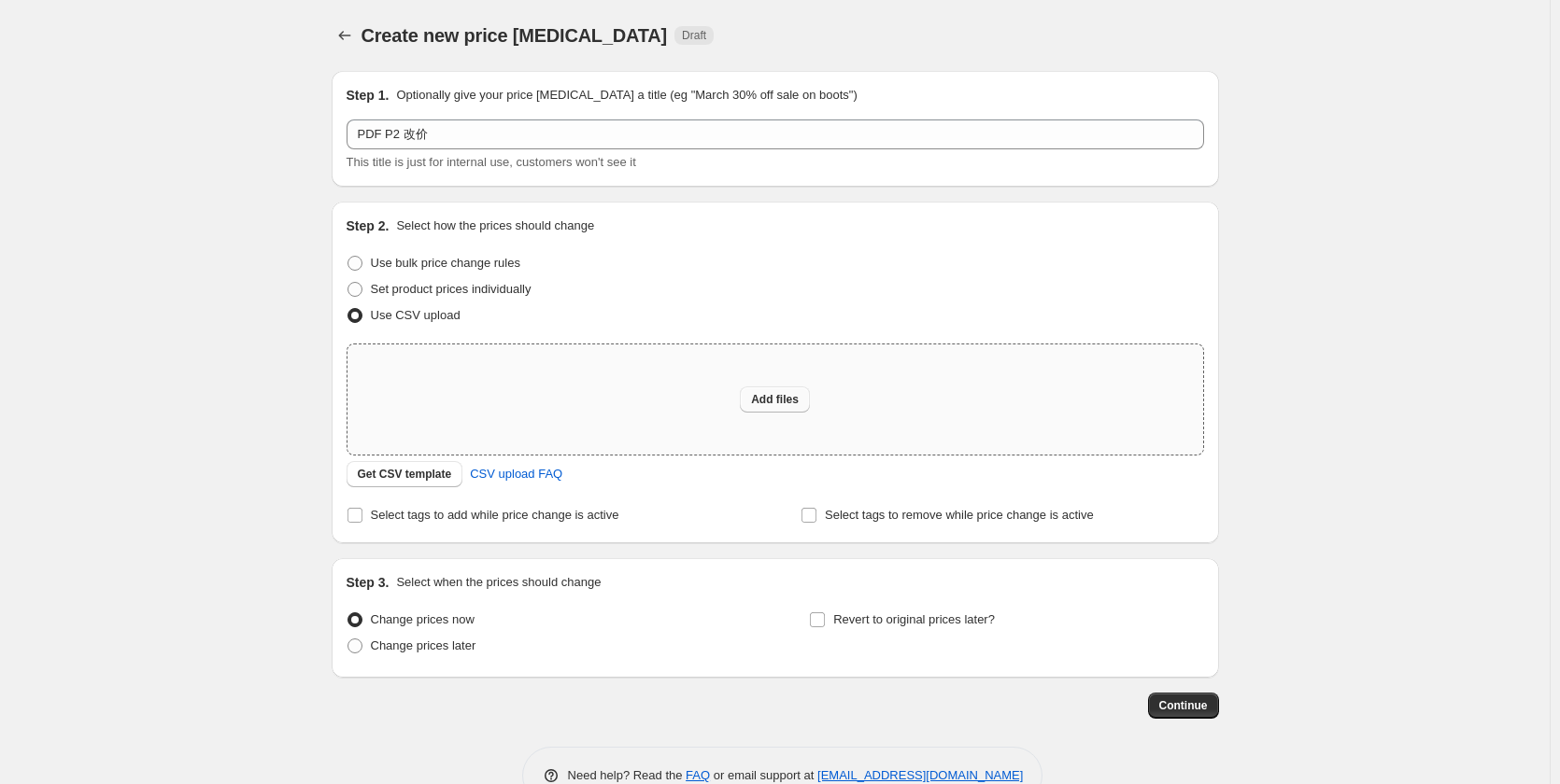
click at [790, 398] on span "Add files" at bounding box center [775, 400] width 48 height 15
type input "C:\fakepath\P2 改价.csv"
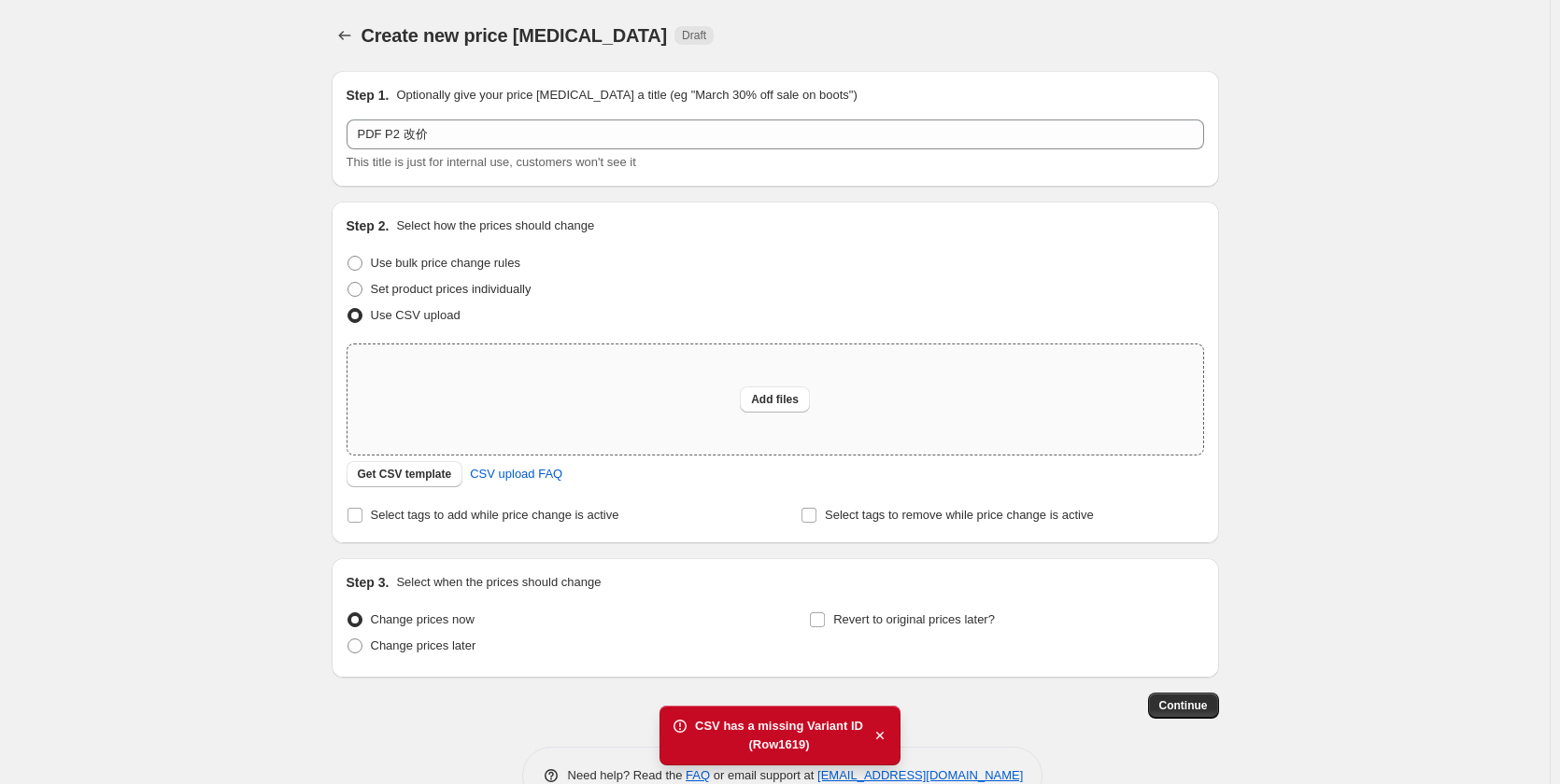
click at [801, 749] on div "(Row 1619 )" at bounding box center [779, 745] width 168 height 19
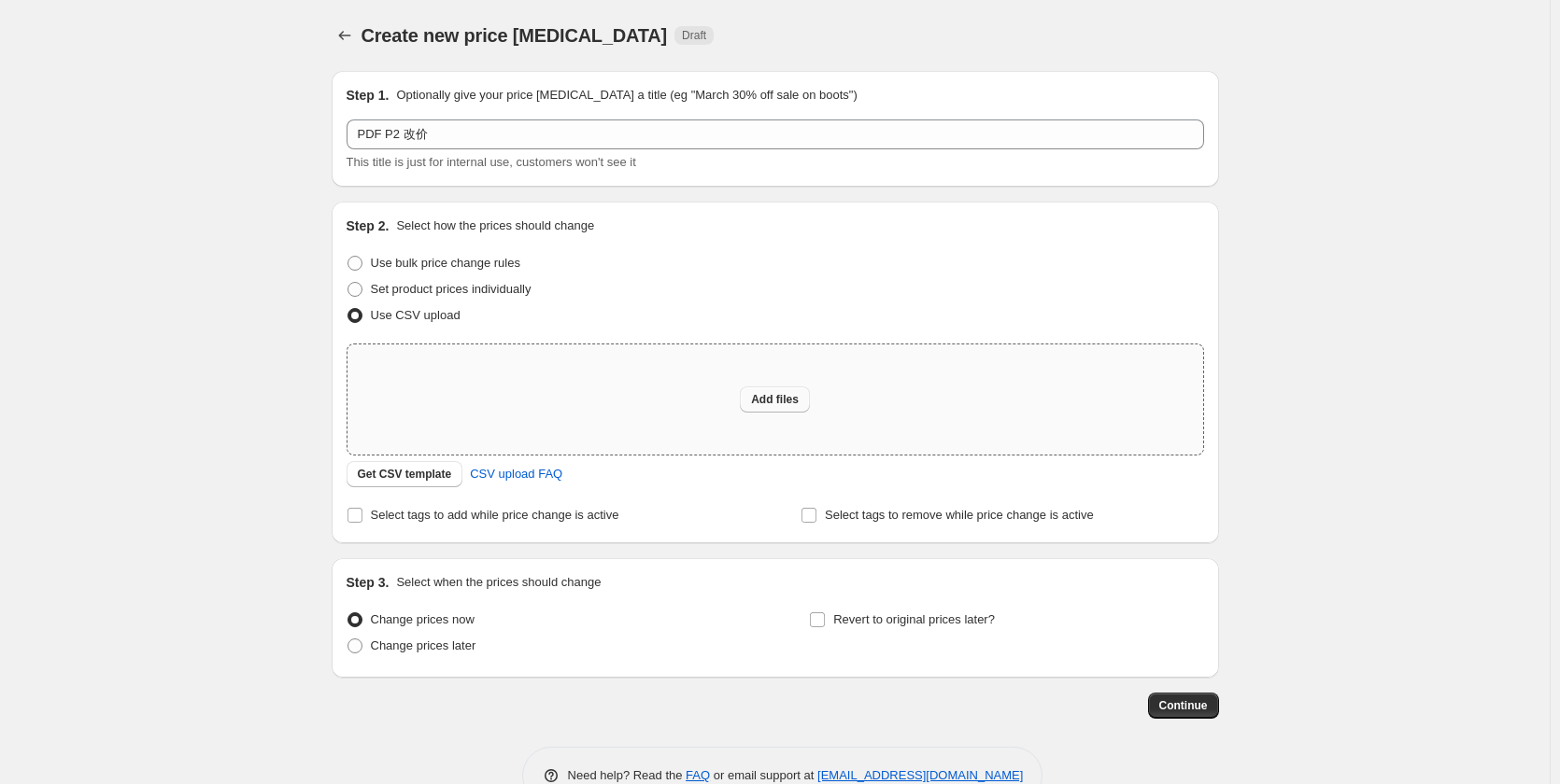
click at [780, 404] on span "Add files" at bounding box center [775, 400] width 48 height 15
type input "C:\fakepath\P2 改价.csv"
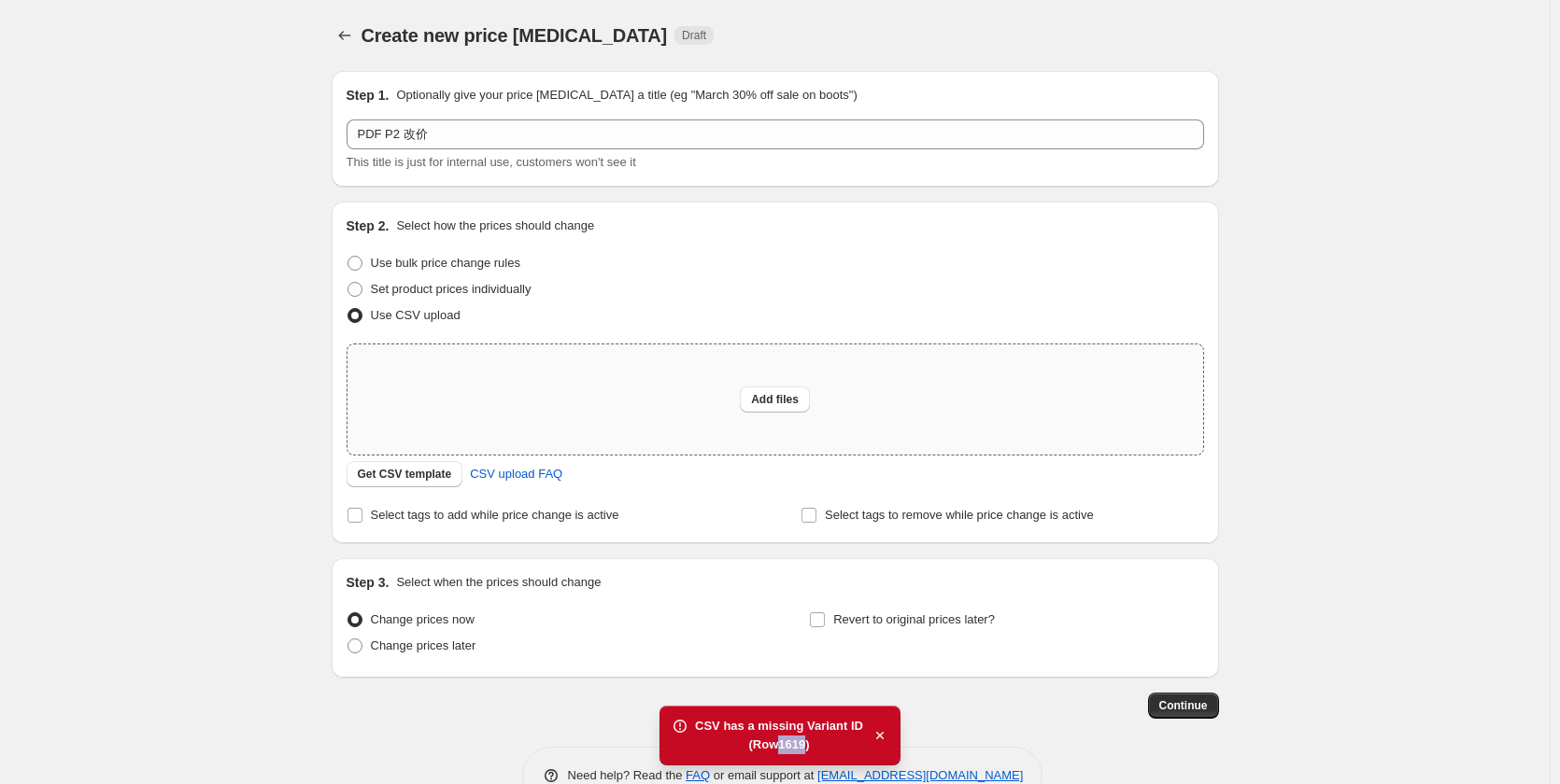
drag, startPoint x: 781, startPoint y: 747, endPoint x: 802, endPoint y: 749, distance: 21.1
click at [802, 749] on div "(Row 1619 )" at bounding box center [779, 745] width 168 height 19
copy div "1619"
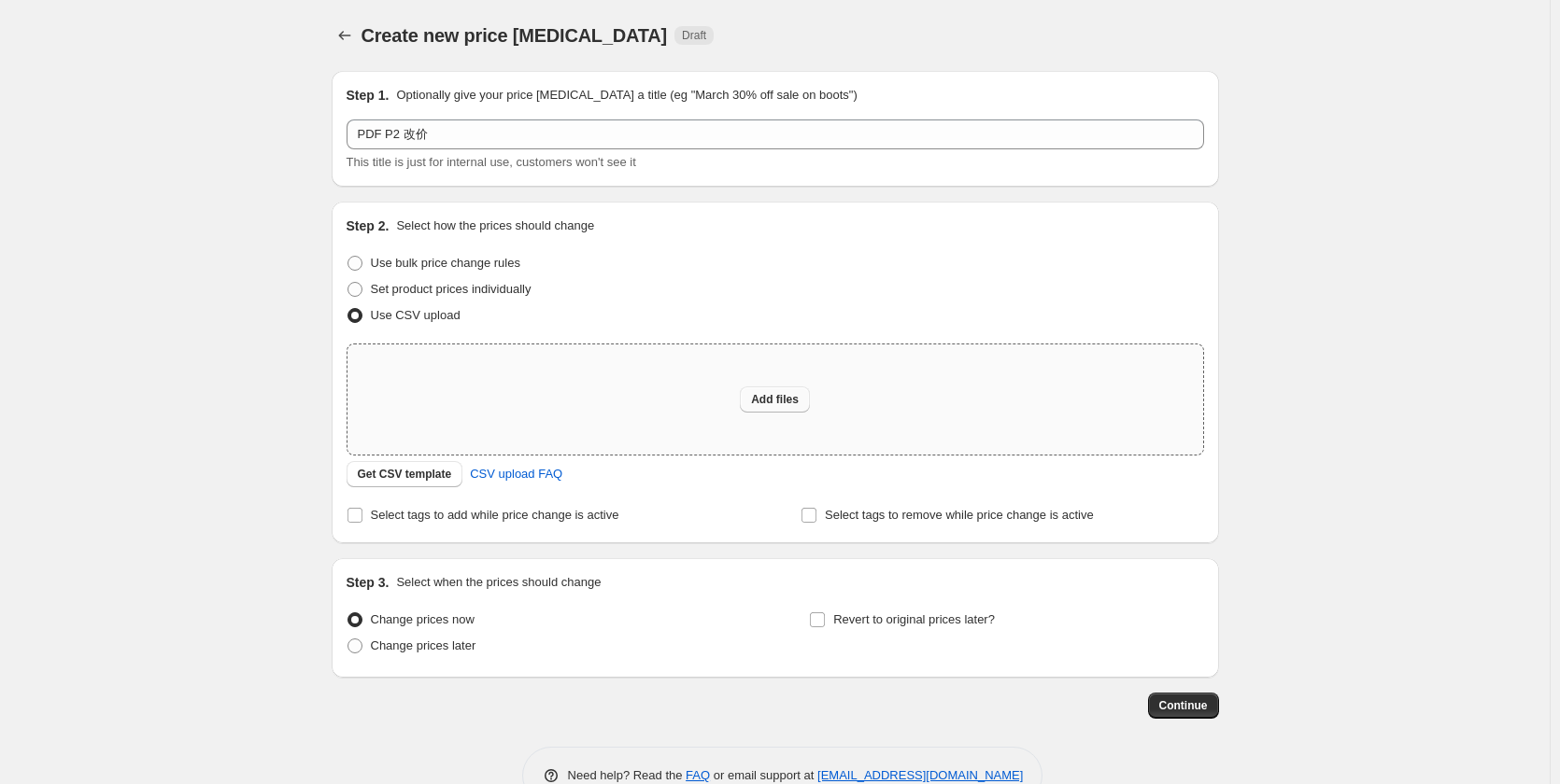
click at [794, 407] on button "Add files" at bounding box center [774, 399] width 70 height 26
type input "C:\fakepath\P2 改价.csv"
click at [267, 346] on div "Create new price [MEDICAL_DATA]. This page is ready Create new price [MEDICAL_D…" at bounding box center [775, 416] width 1549 height 833
click at [790, 398] on span "Add files" at bounding box center [775, 400] width 48 height 15
type input "C:\fakepath\10.7改价.xlsx"
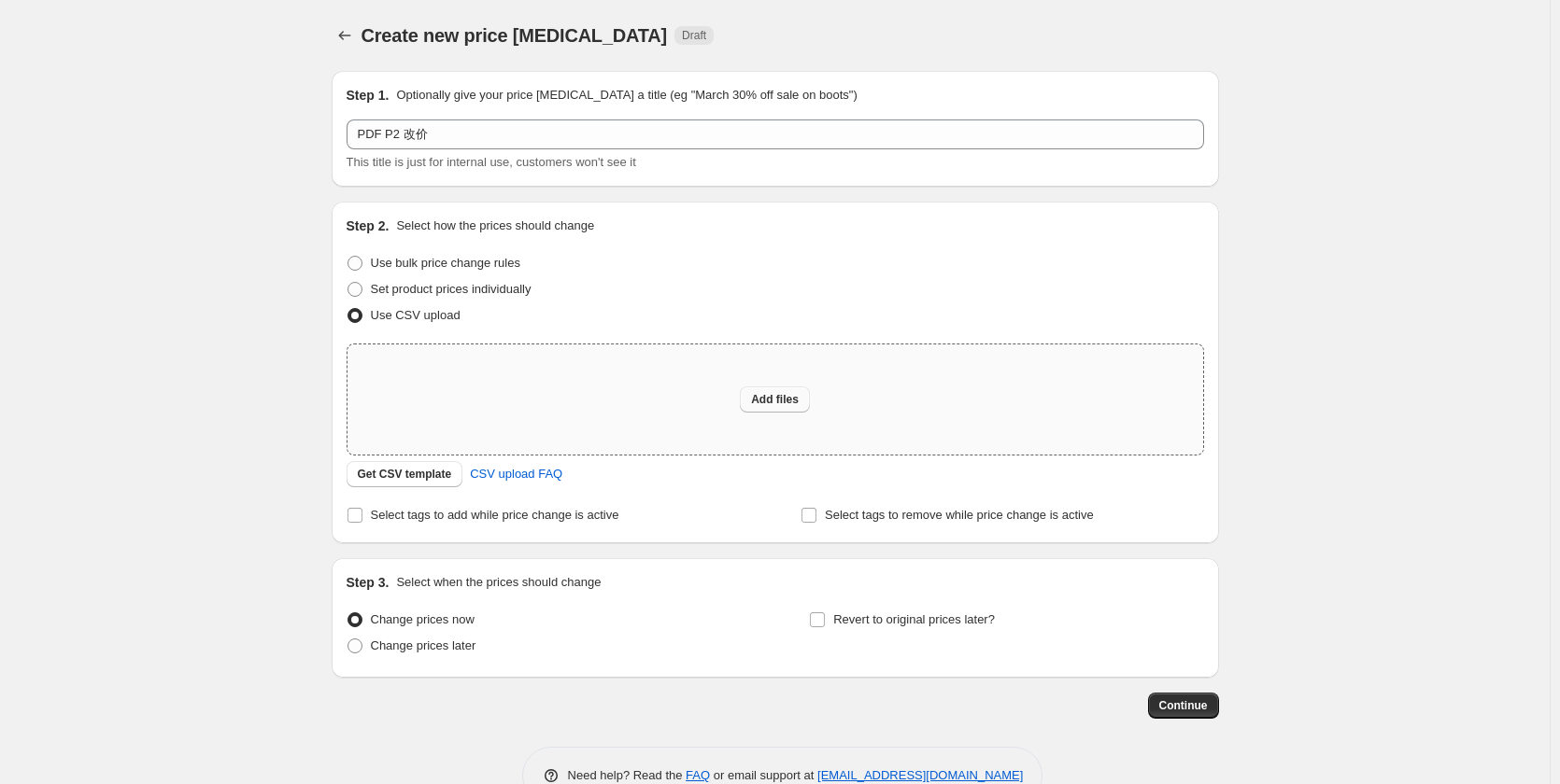
click at [783, 401] on span "Add files" at bounding box center [775, 400] width 48 height 15
type input "C:\fakepath\10.7改价.CSV.xlsx"
click at [785, 395] on span "Add files" at bounding box center [775, 400] width 48 height 15
type input "C:\fakepath\10.7改价.CSV.xlsx"
click at [776, 390] on button "Add files" at bounding box center [774, 399] width 70 height 26
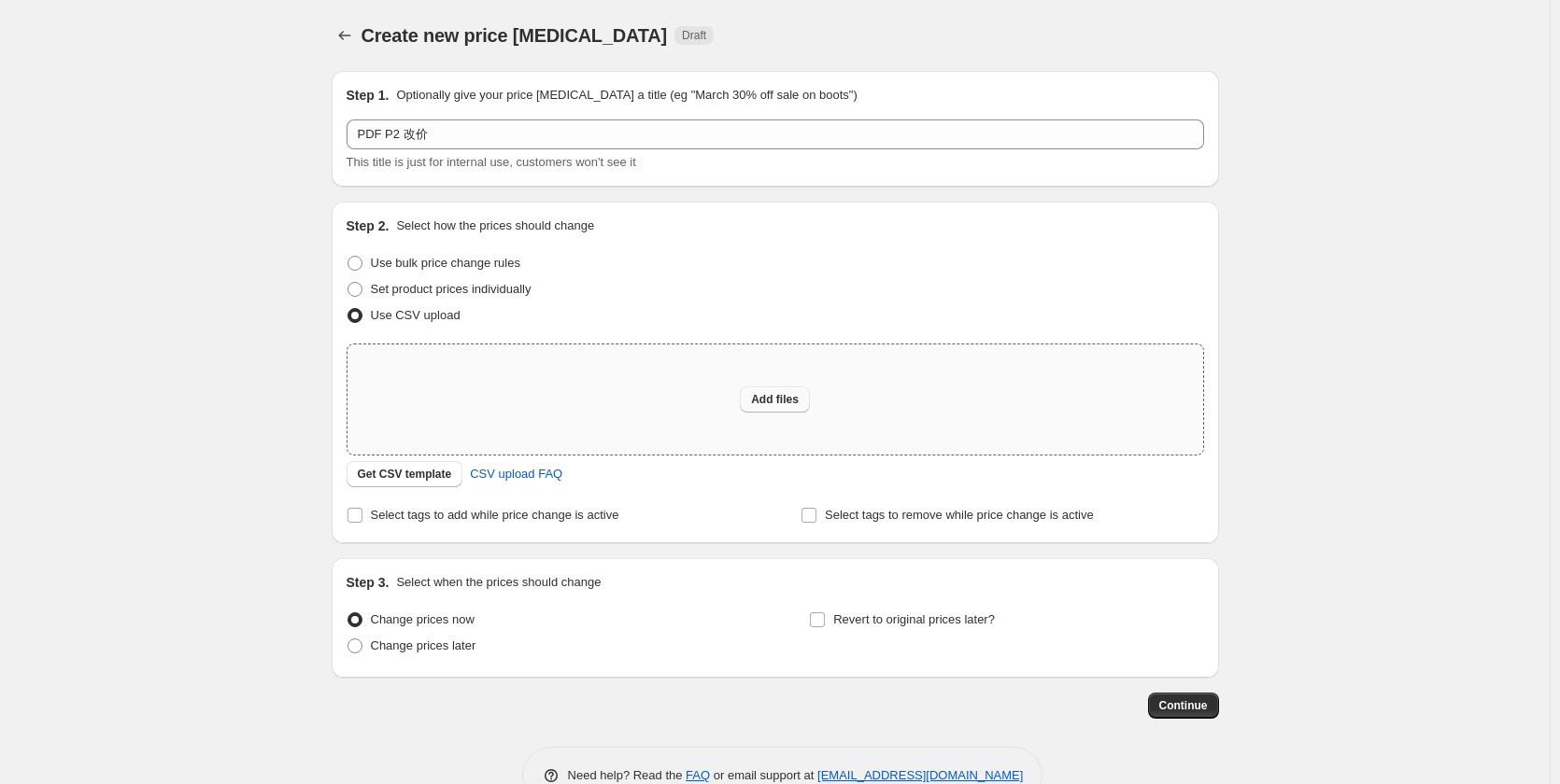
type input "C:\fakepath\10.7改价111.CSV"
click at [780, 397] on span "Add files" at bounding box center [775, 400] width 48 height 15
type input "C:\fakepath\10.7改价111.CSV"
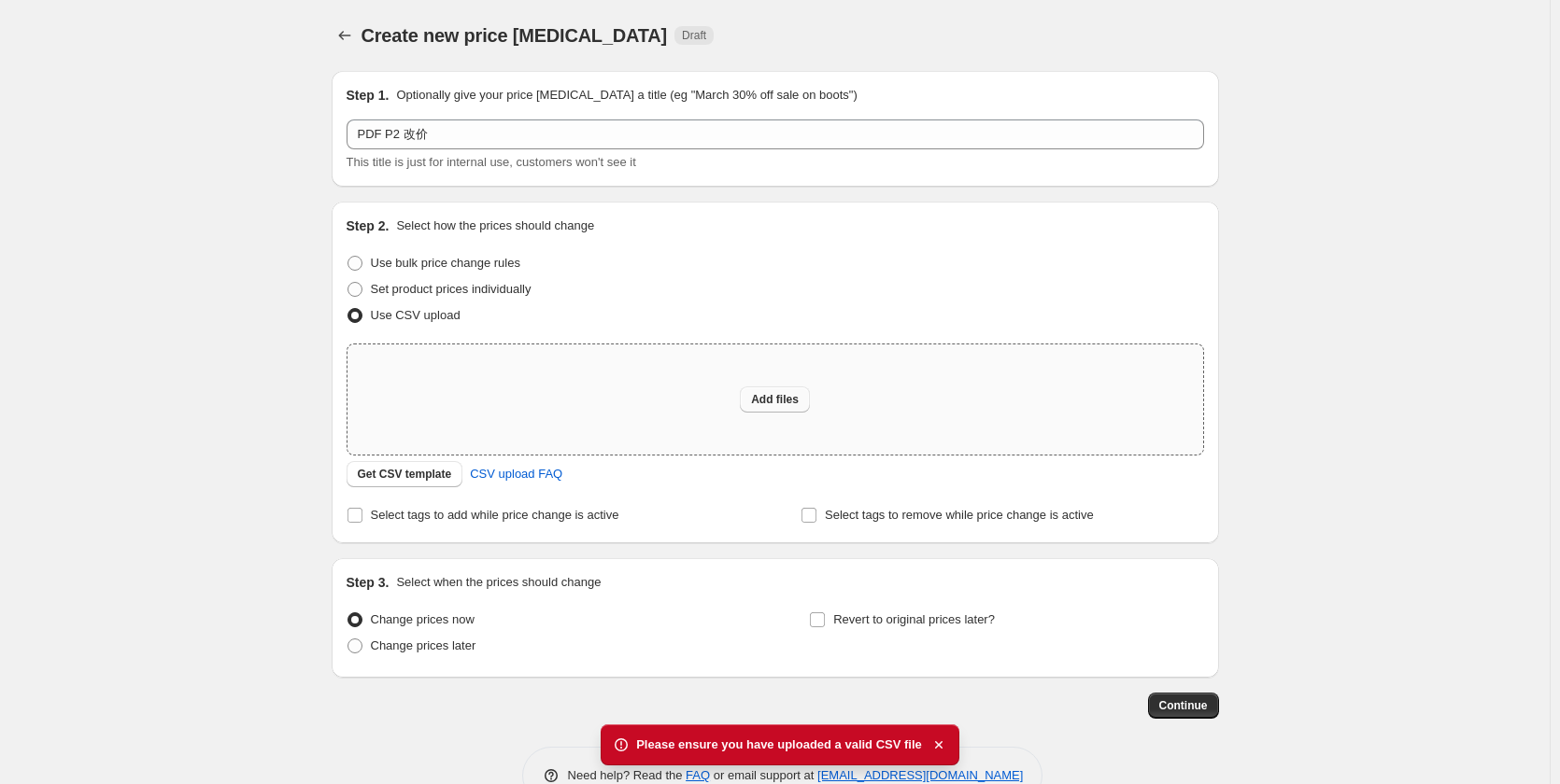
click at [766, 401] on span "Add files" at bounding box center [775, 400] width 48 height 15
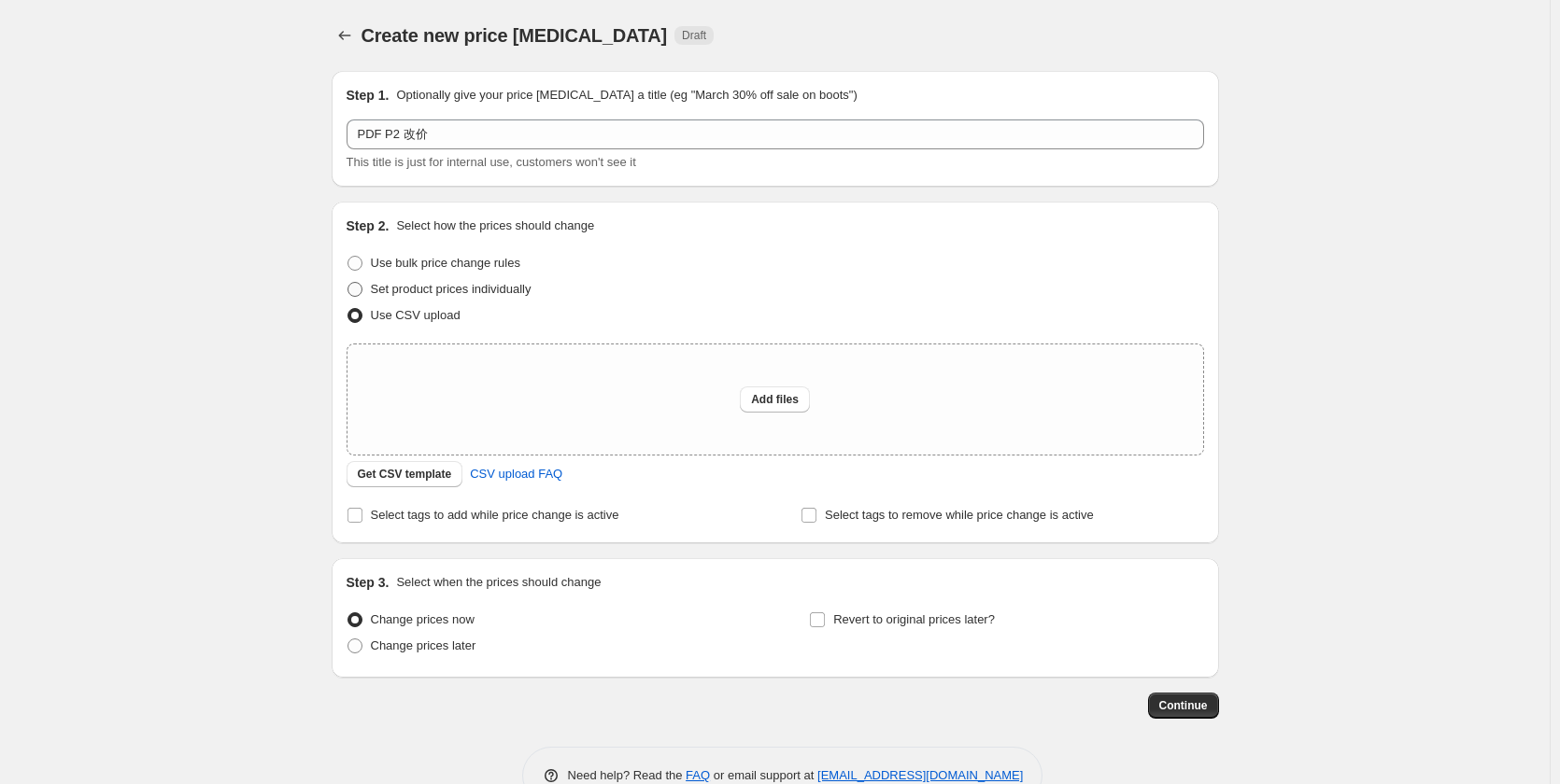
click at [512, 297] on span "Set product prices individually" at bounding box center [451, 289] width 160 height 19
click at [349, 283] on input "Set product prices individually" at bounding box center [348, 282] width 1 height 1
radio input "true"
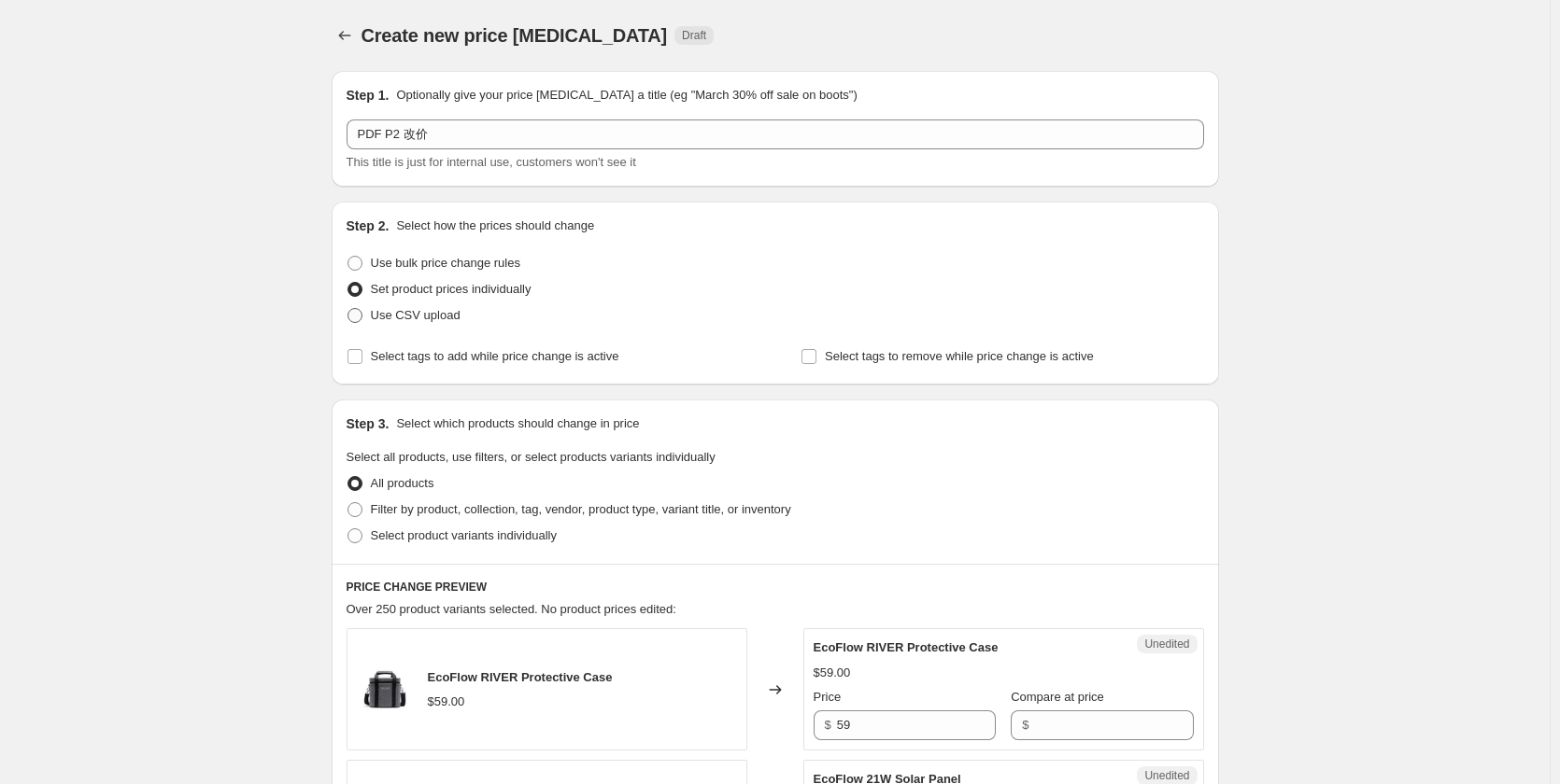
click at [450, 320] on span "Use CSV upload" at bounding box center [416, 315] width 90 height 14
click at [349, 309] on input "Use CSV upload" at bounding box center [348, 308] width 1 height 1
radio input "true"
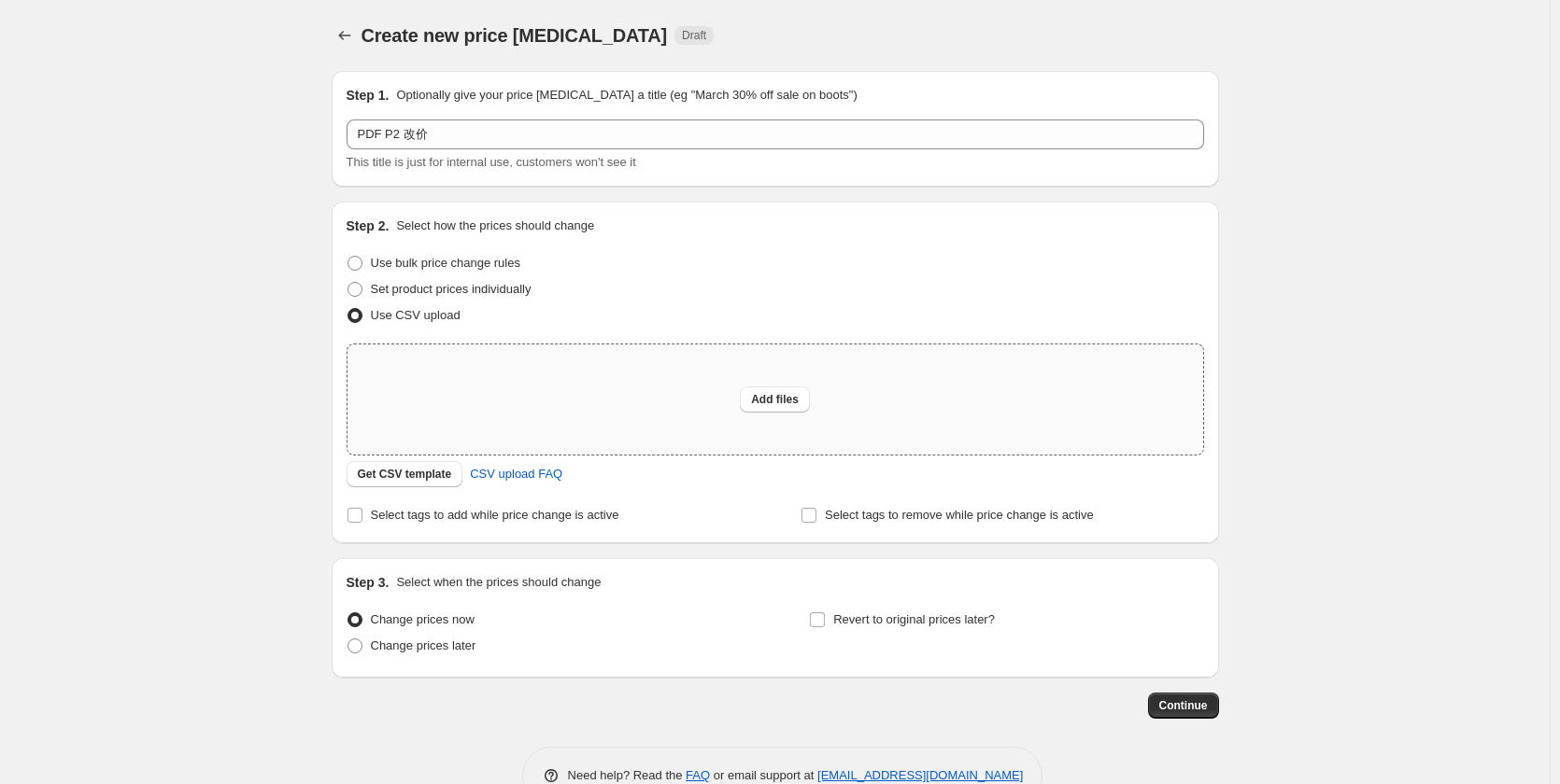
click at [814, 406] on div "Add files" at bounding box center [775, 399] width 855 height 110
type input "C:\fakepath\10.7改价111.CSV"
drag, startPoint x: 379, startPoint y: 44, endPoint x: 681, endPoint y: 91, distance: 305.6
click at [380, 46] on span "Create new price [MEDICAL_DATA]" at bounding box center [514, 35] width 307 height 21
click at [780, 409] on button "Add files" at bounding box center [774, 399] width 70 height 26
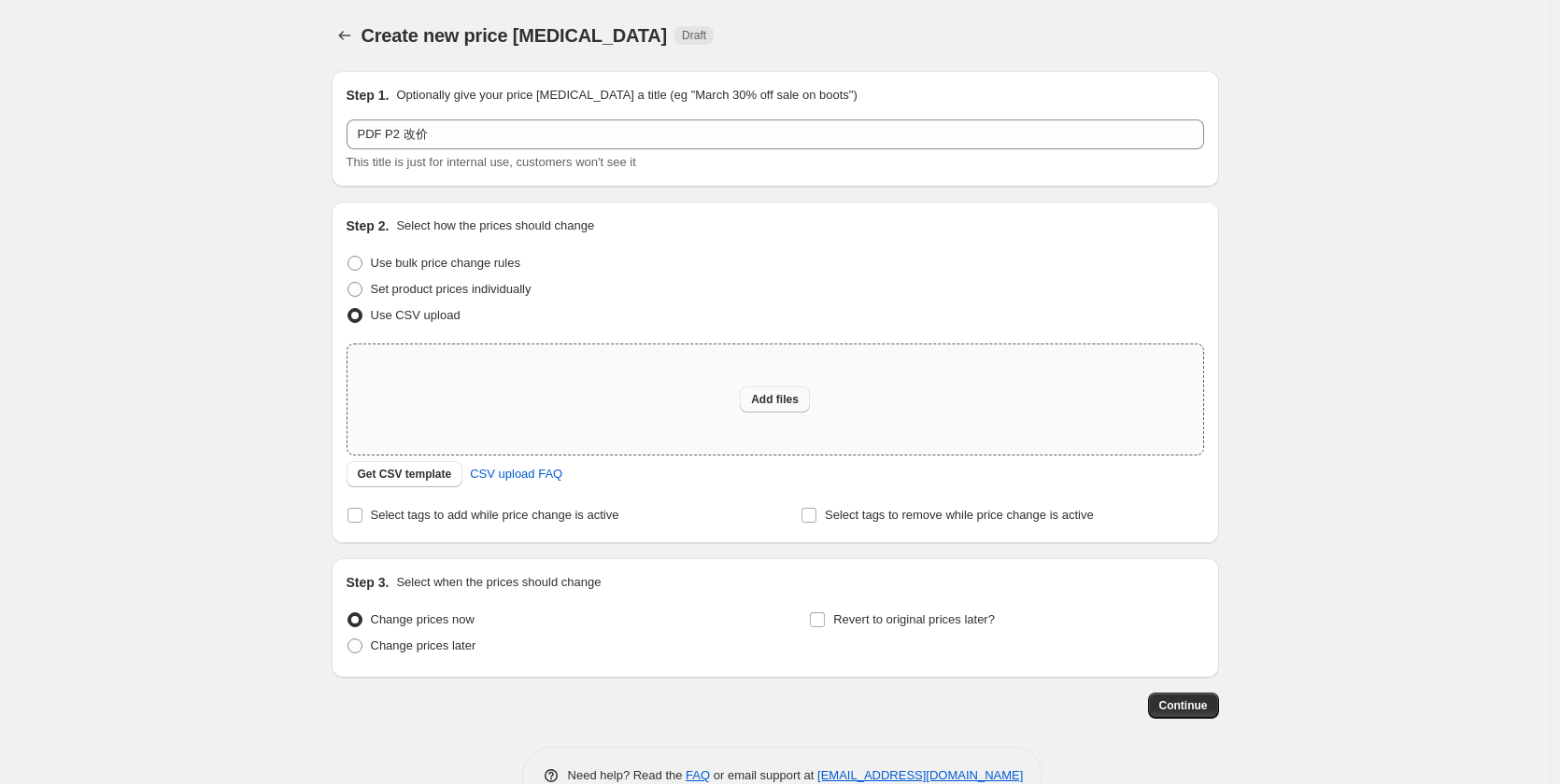
type input "C:\fakepath\dotd.csv"
click at [802, 390] on button "Add files" at bounding box center [774, 399] width 70 height 26
type input "C:\fakepath\dotd.csv"
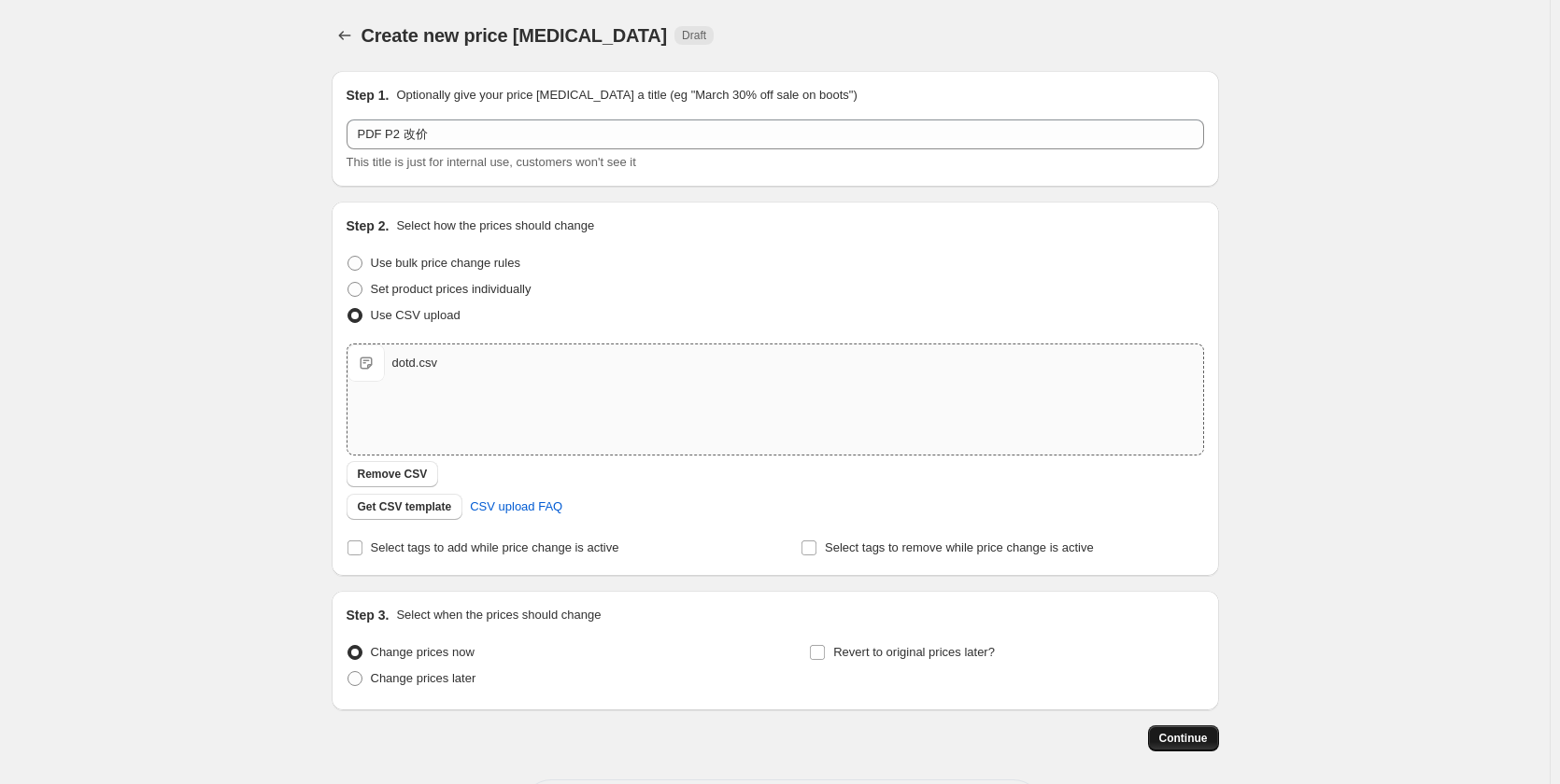
click at [1188, 733] on span "Continue" at bounding box center [1183, 738] width 49 height 15
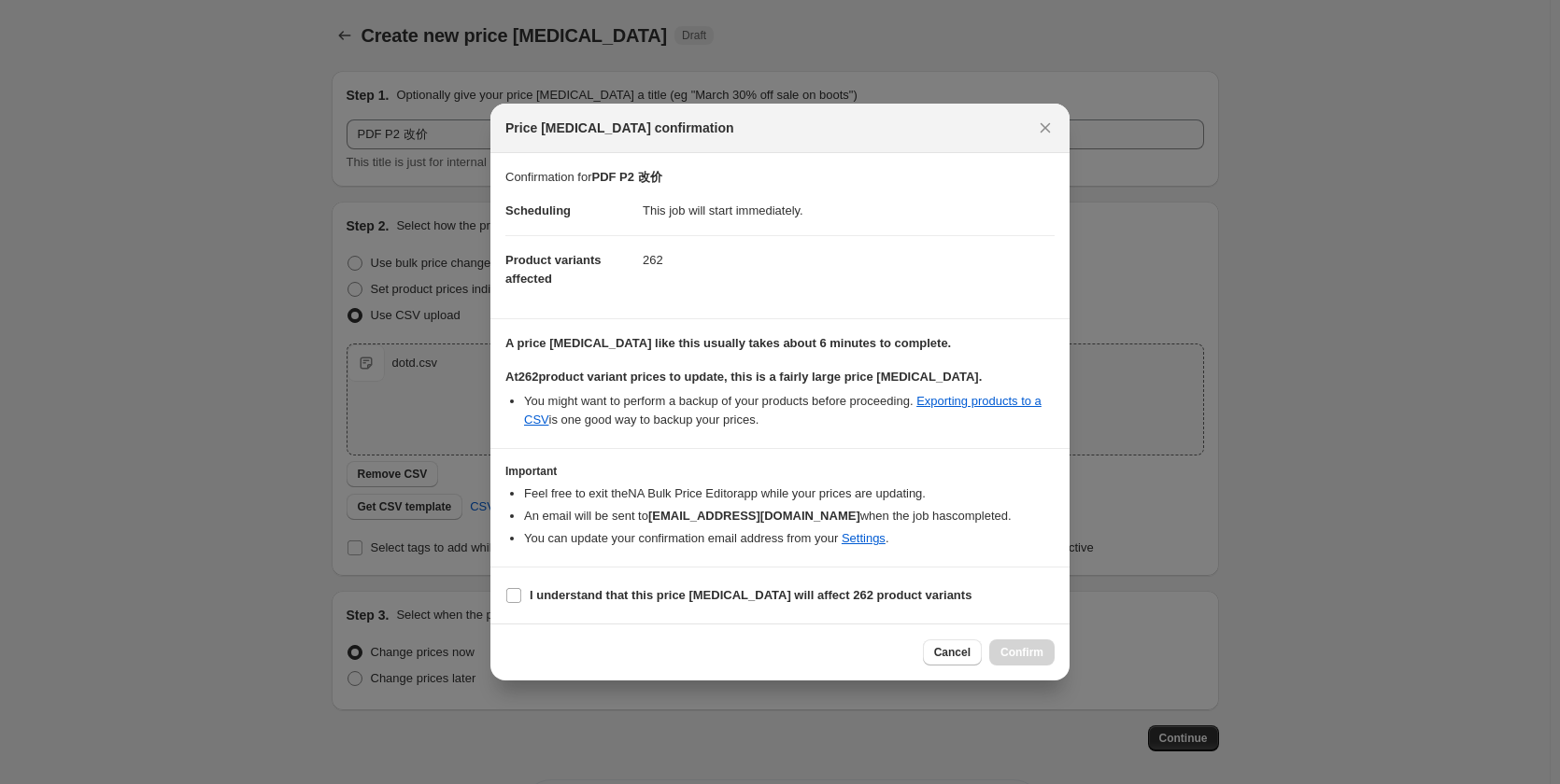
click at [640, 609] on section "I understand that this price [MEDICAL_DATA] will affect 262 product variants" at bounding box center [780, 595] width 579 height 56
click at [735, 615] on section "I understand that this price [MEDICAL_DATA] will affect 262 product variants" at bounding box center [780, 595] width 579 height 56
click at [760, 604] on span "I understand that this price [MEDICAL_DATA] will affect 262 product variants" at bounding box center [750, 596] width 441 height 19
click at [521, 604] on input "I understand that this price [MEDICAL_DATA] will affect 262 product variants" at bounding box center [514, 596] width 15 height 15
checkbox input "true"
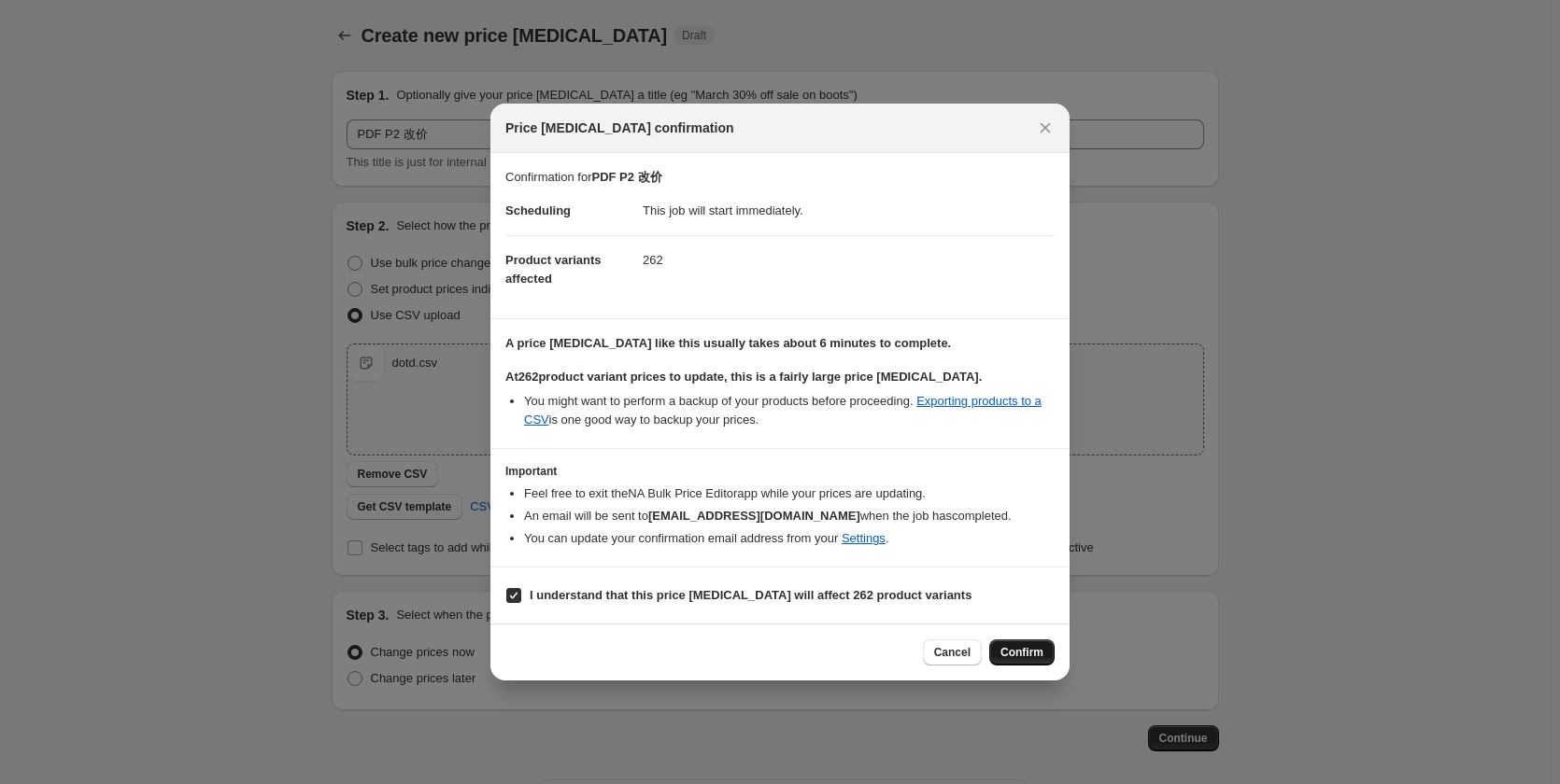
click at [1002, 658] on span "Confirm" at bounding box center [1021, 652] width 43 height 15
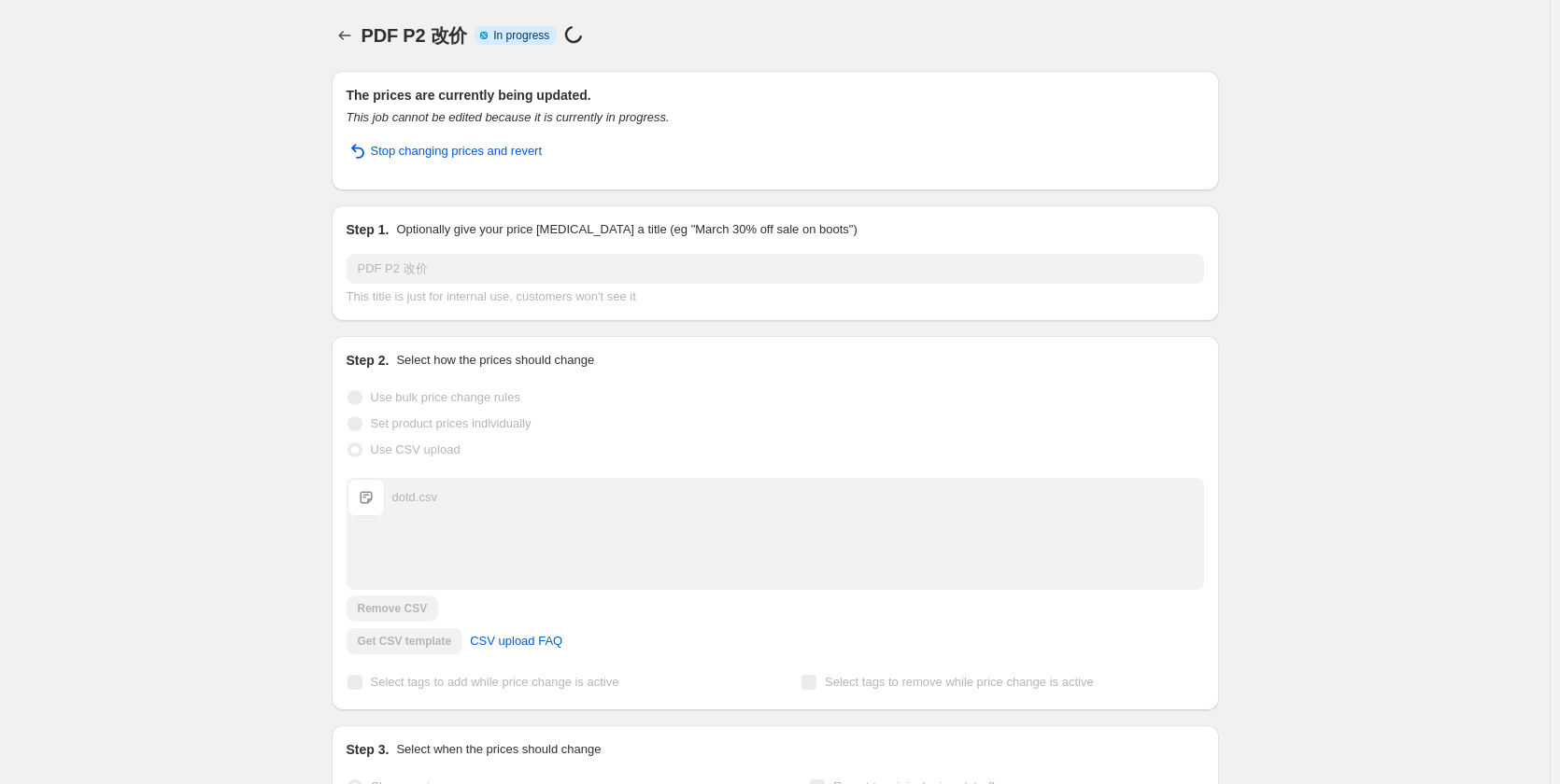
click at [196, 226] on div "PDF P2 改价. This page is ready PDF P2 改价 Info Partially complete In progress Pri…" at bounding box center [775, 479] width 1549 height 959
